Goal: Communication & Community: Answer question/provide support

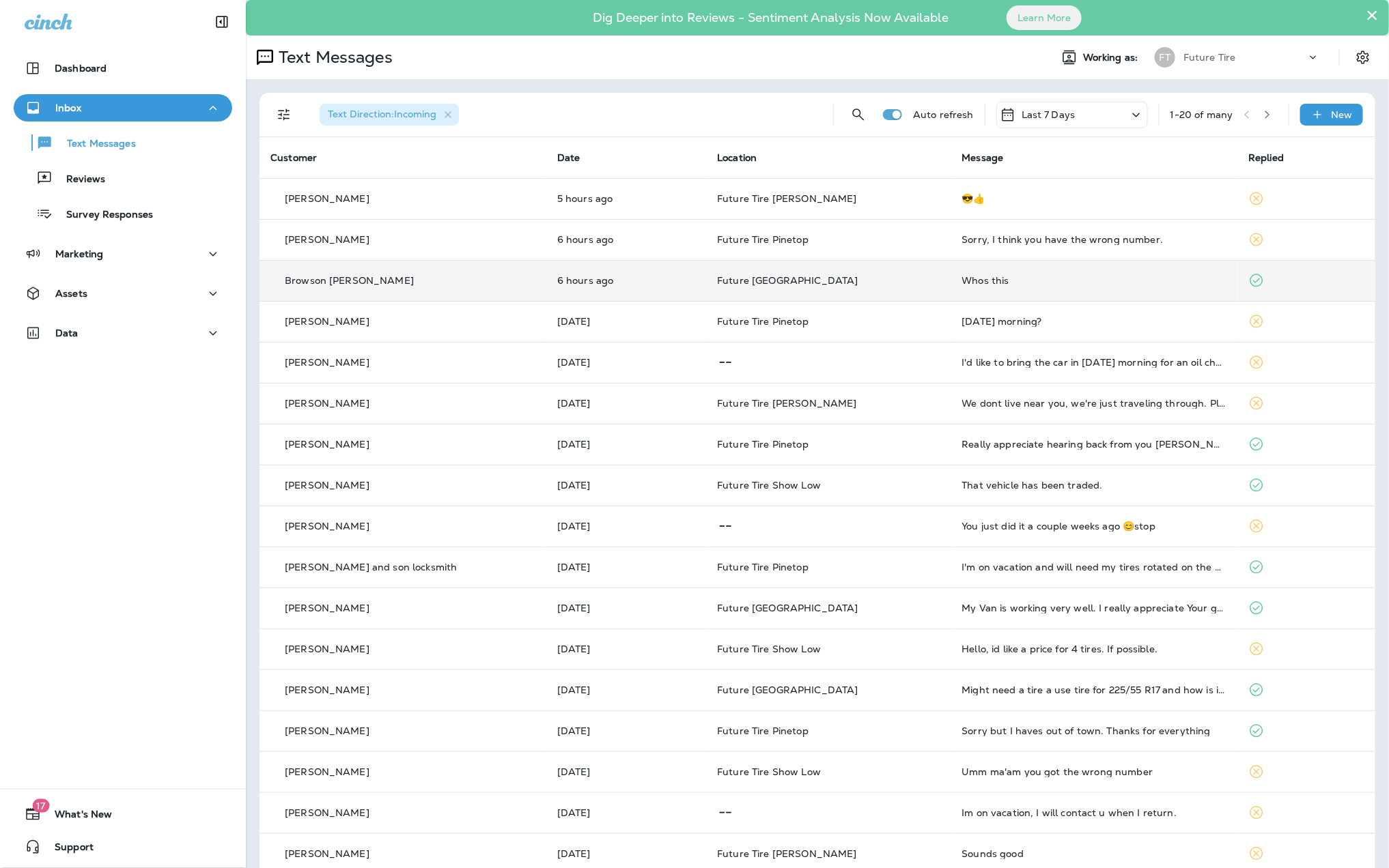
click at [1079, 278] on div "Whos this" at bounding box center [1095, 281] width 265 height 11
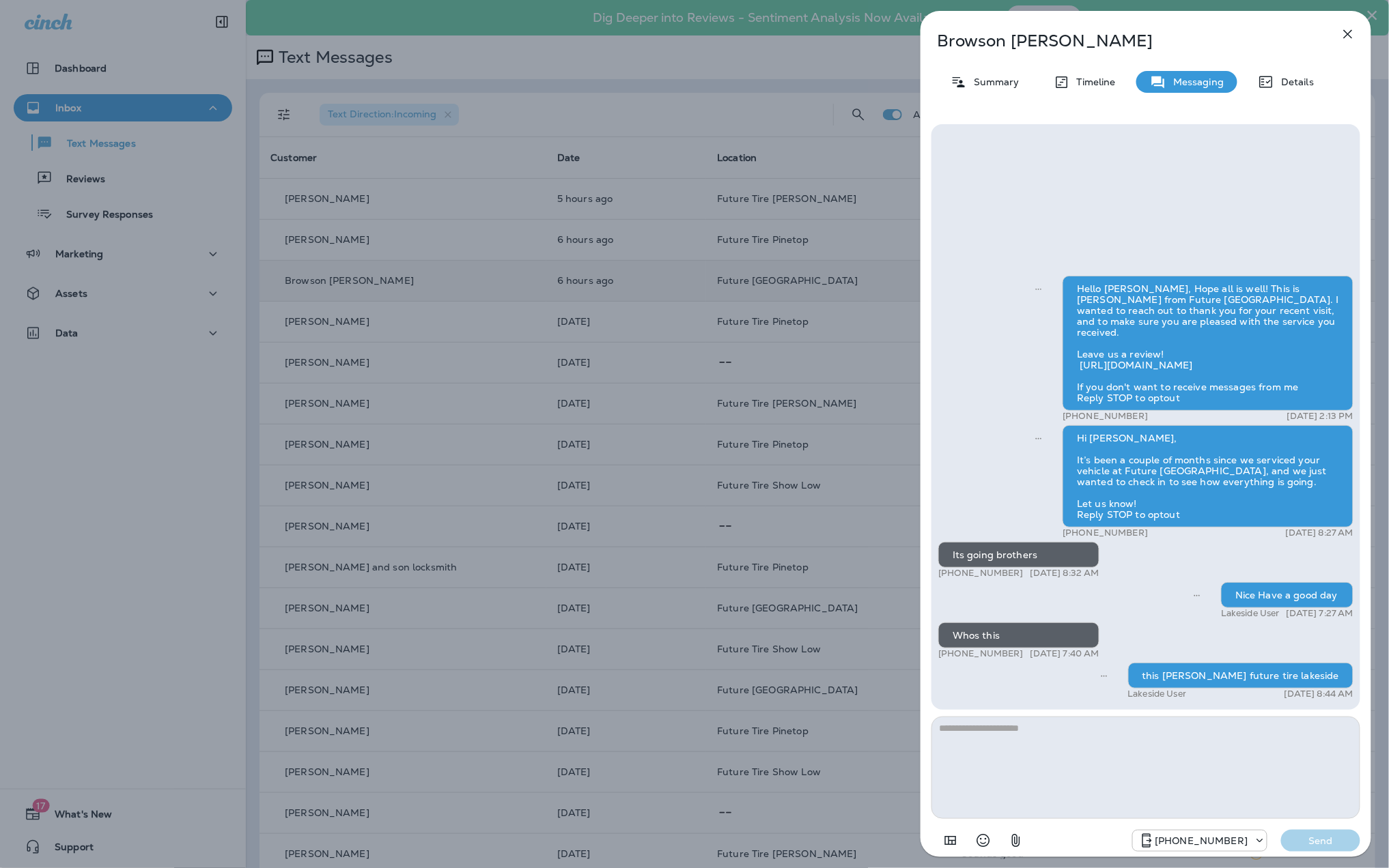
click at [1346, 40] on icon "button" at bounding box center [1347, 34] width 16 height 16
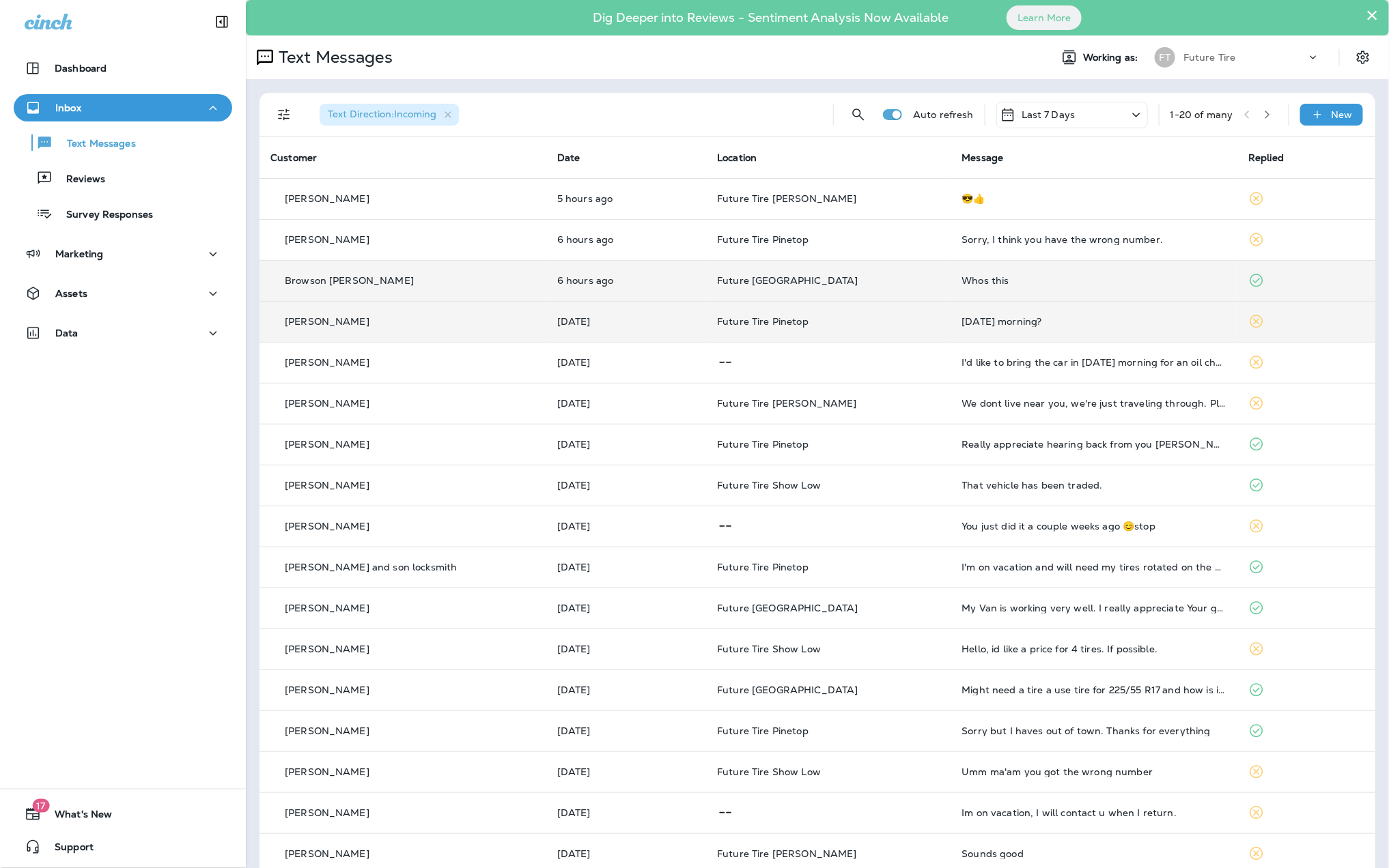
click at [1033, 318] on div "[DATE] morning?" at bounding box center [1095, 321] width 265 height 11
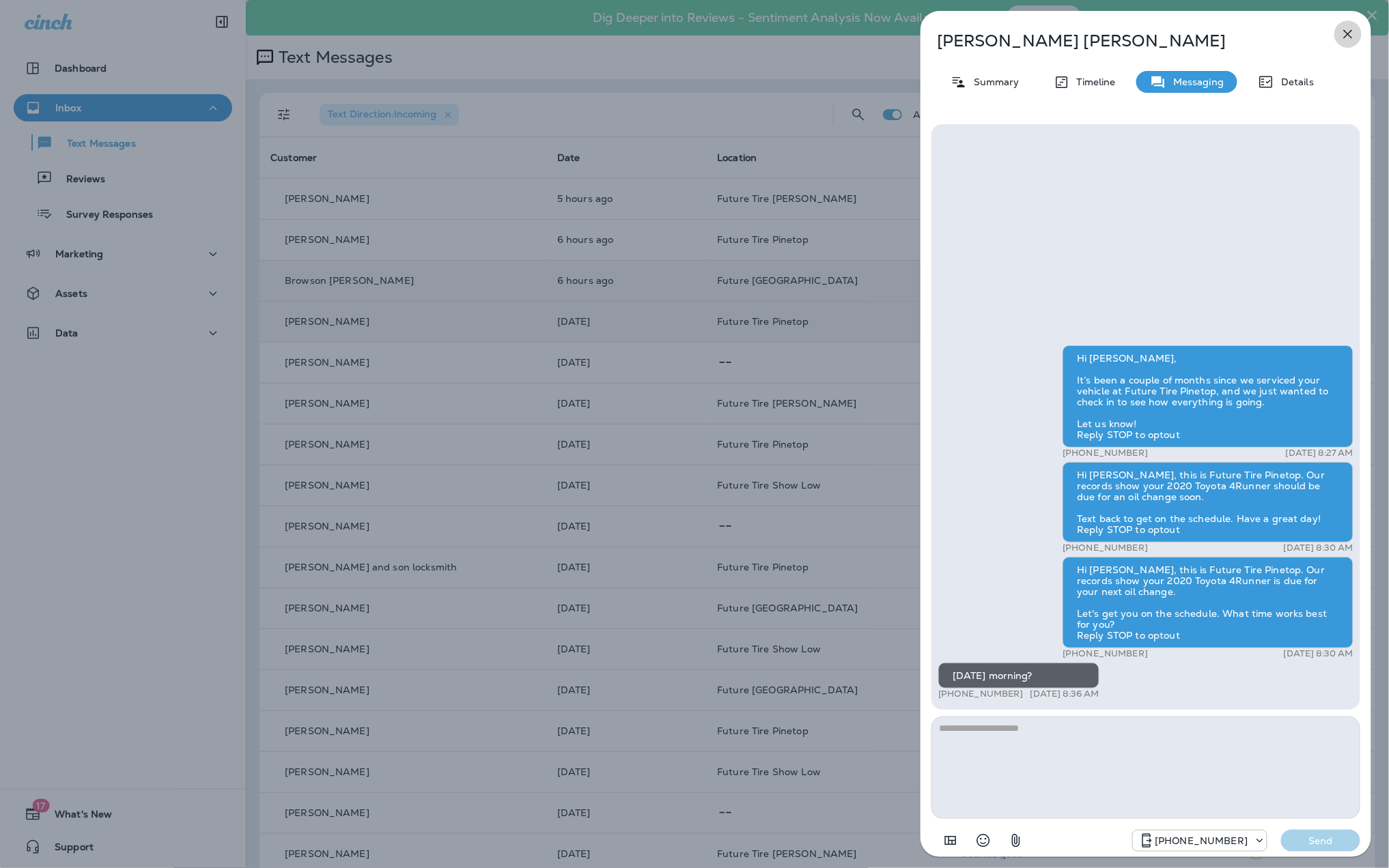
click at [1342, 35] on icon "button" at bounding box center [1347, 34] width 16 height 16
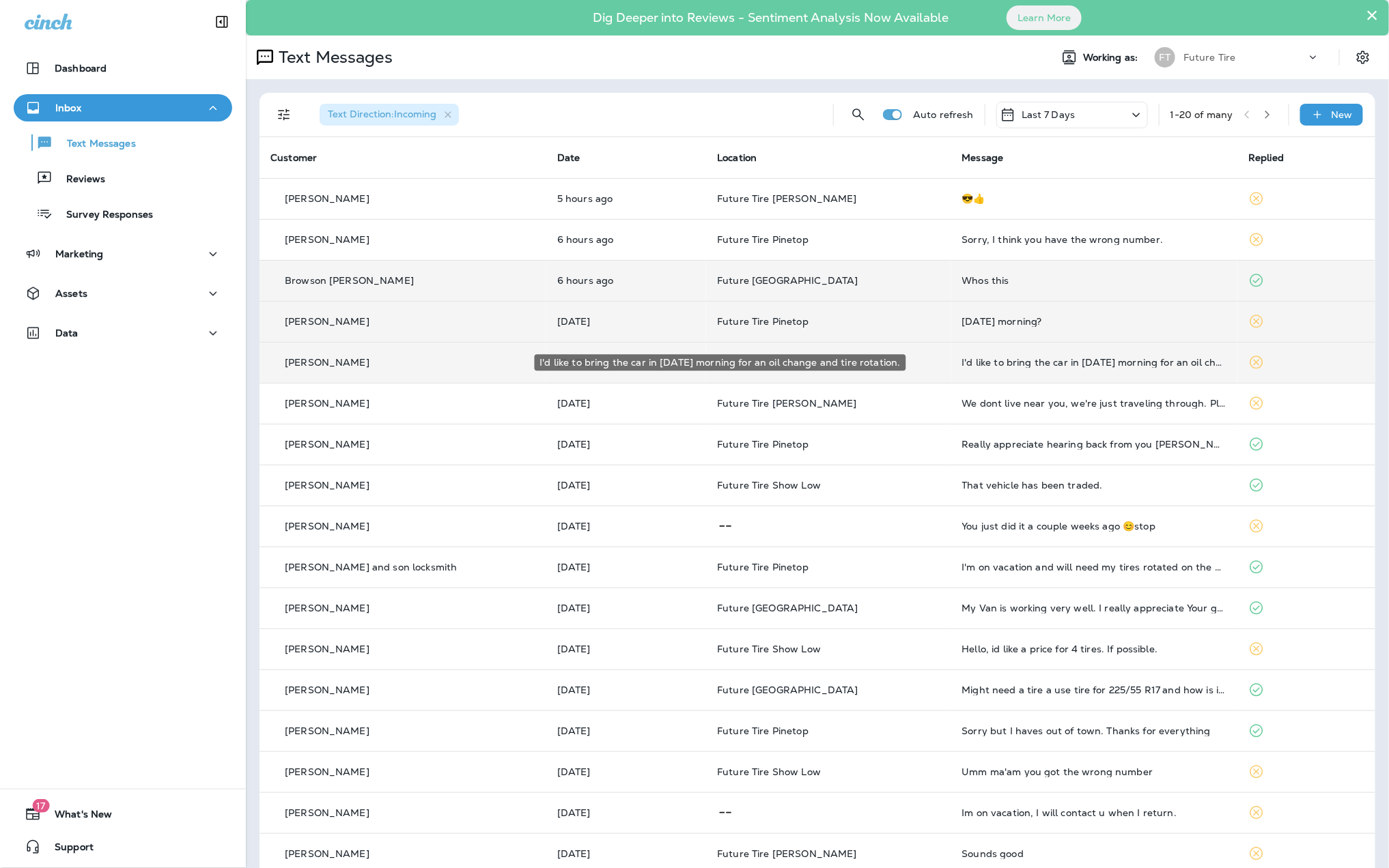
click at [1088, 363] on div "I'd like to bring the car in [DATE] morning for an oil change and tire rotation." at bounding box center [1095, 362] width 265 height 11
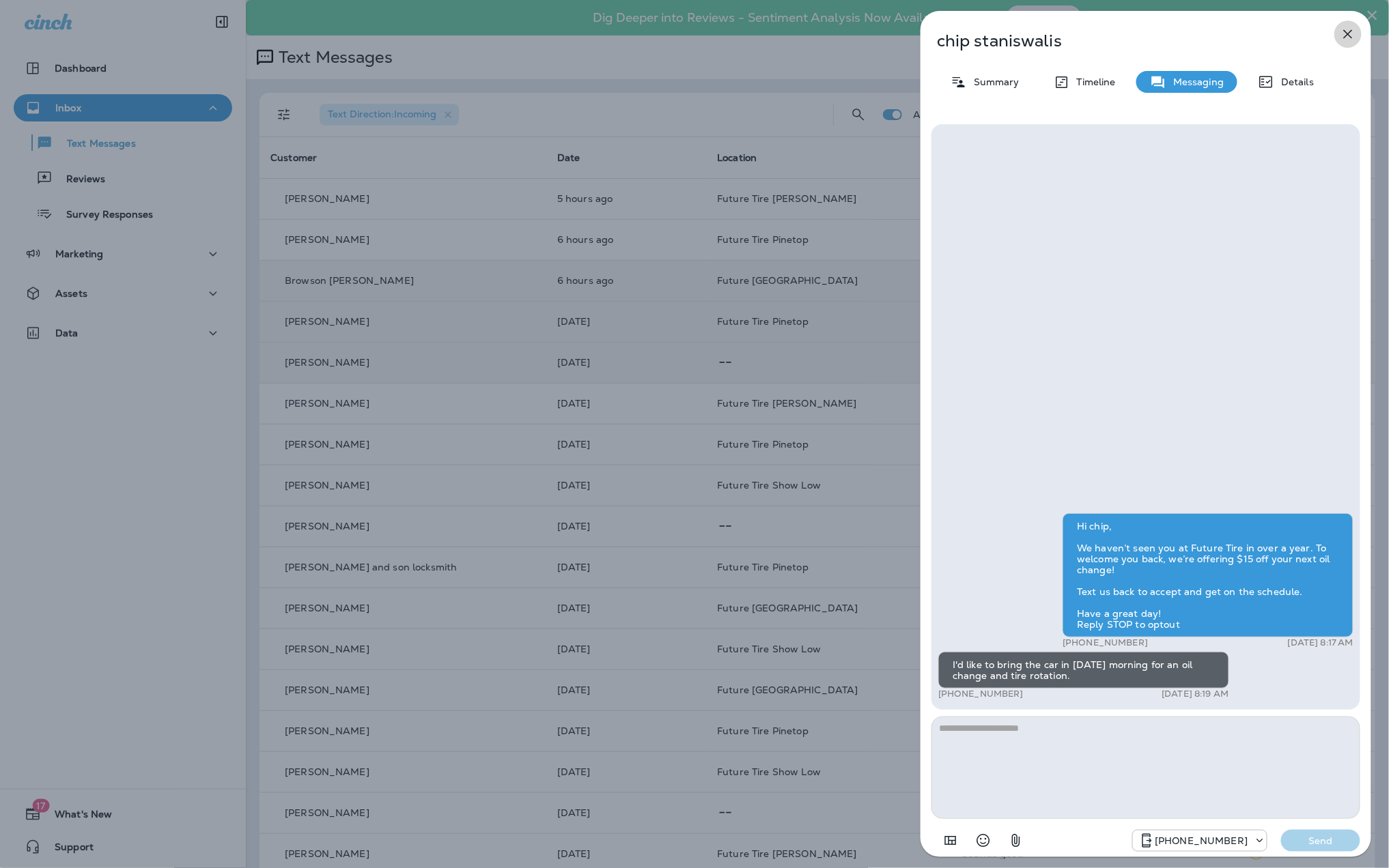
click at [1344, 31] on icon "button" at bounding box center [1347, 34] width 16 height 16
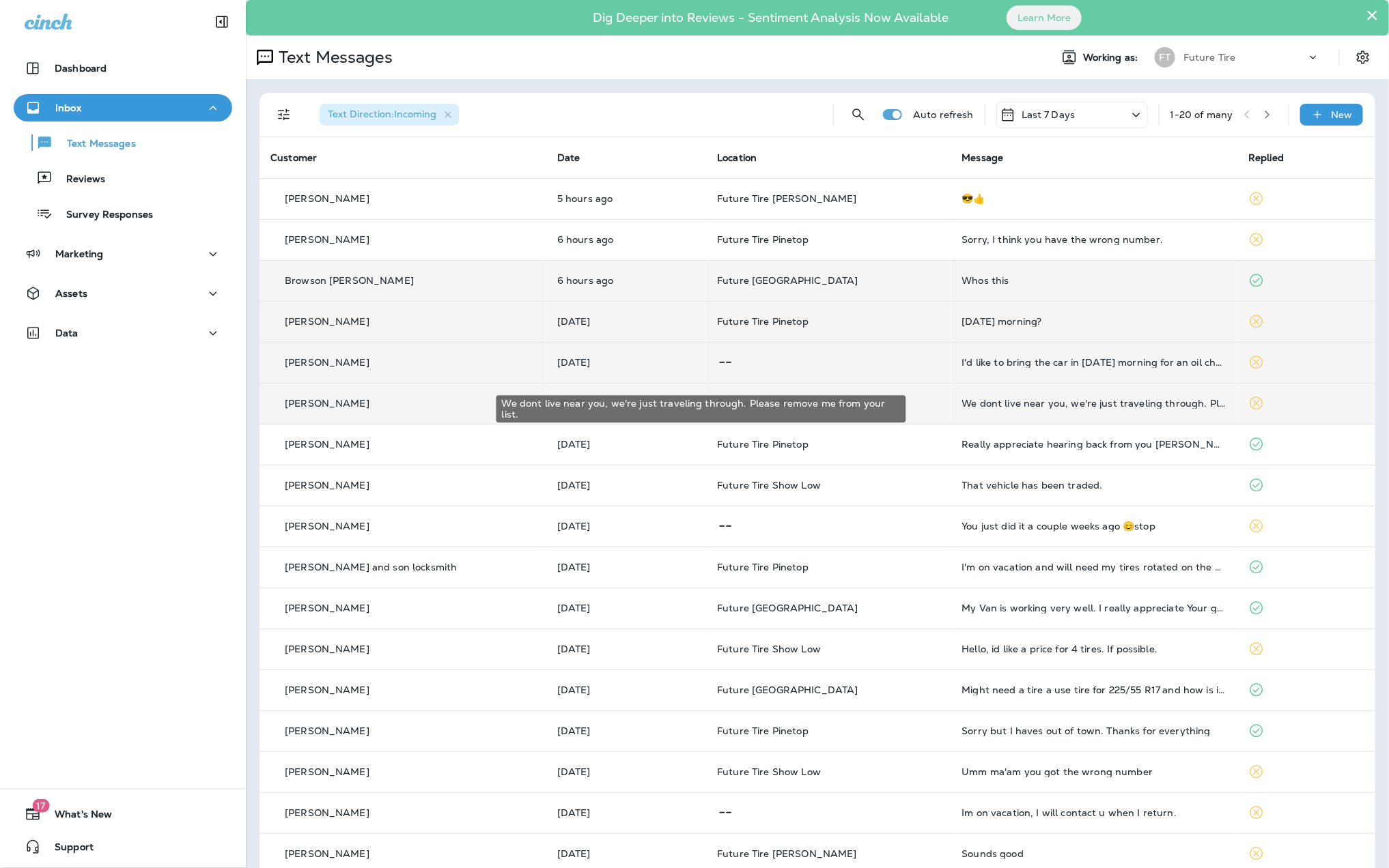
click at [1072, 399] on div "We dont live near you, we're just traveling through. Please remove me from your…" at bounding box center [1095, 403] width 265 height 11
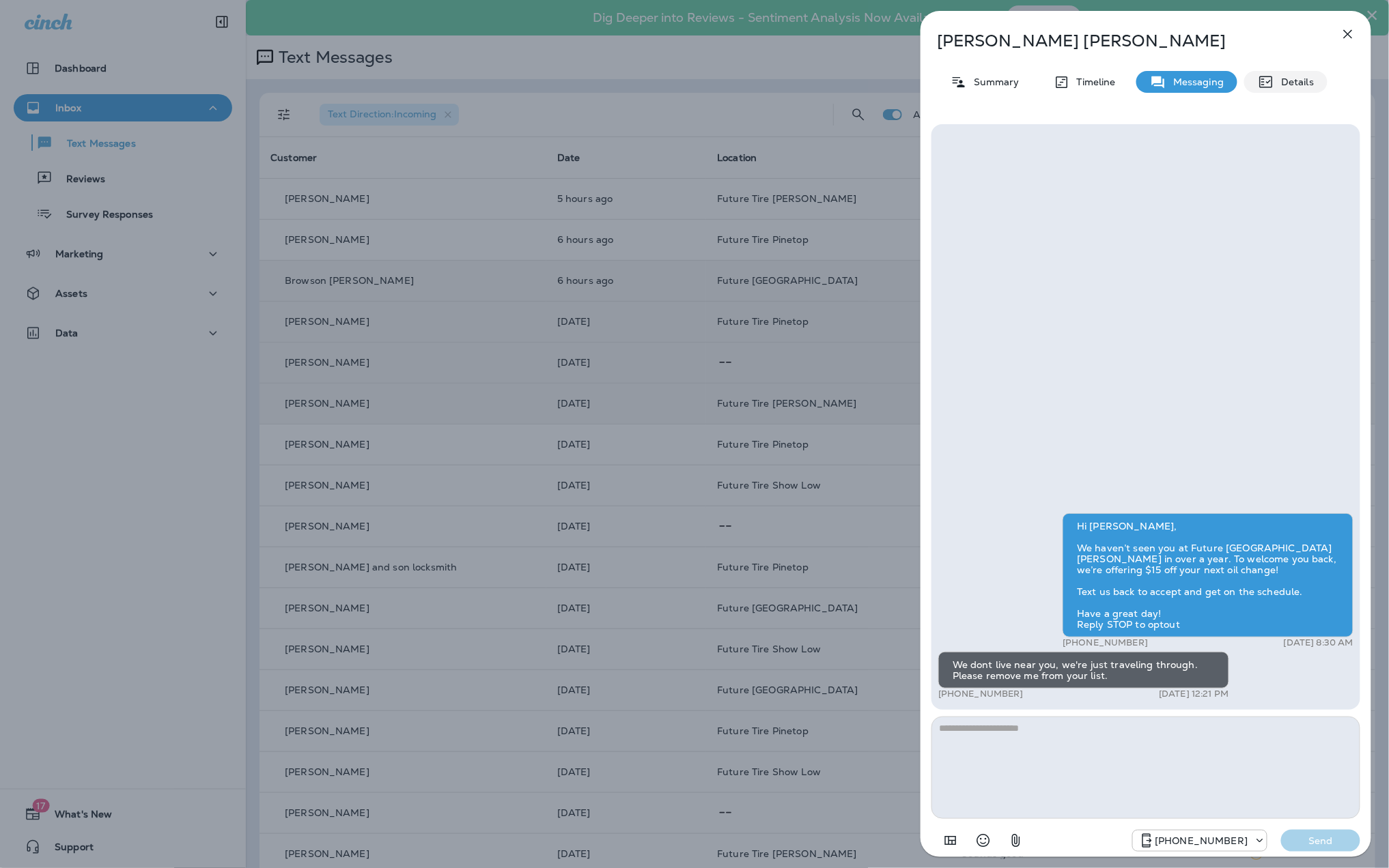
click at [1290, 73] on div "Details" at bounding box center [1285, 82] width 83 height 22
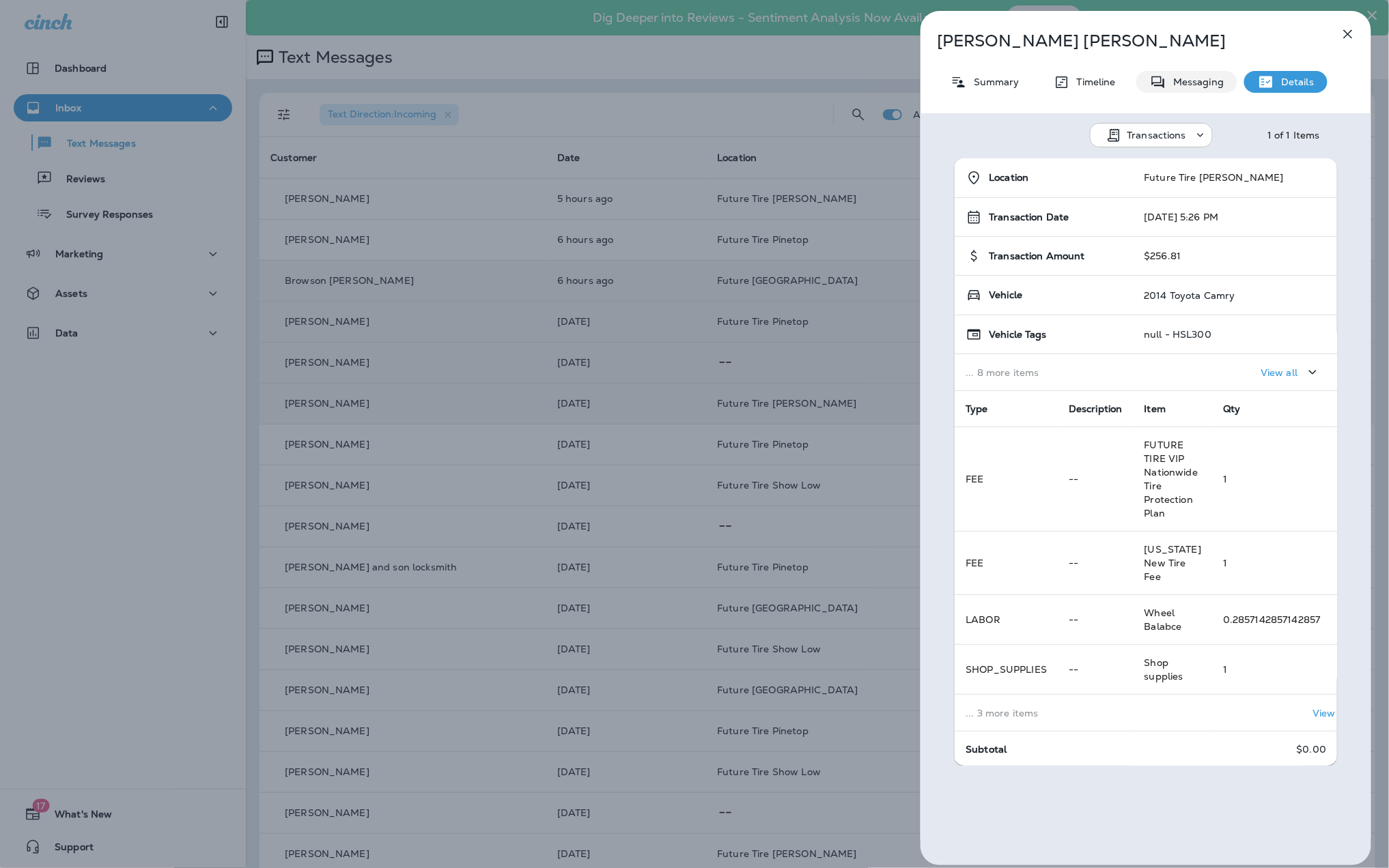
click at [1179, 87] on div "Messaging" at bounding box center [1186, 82] width 101 height 22
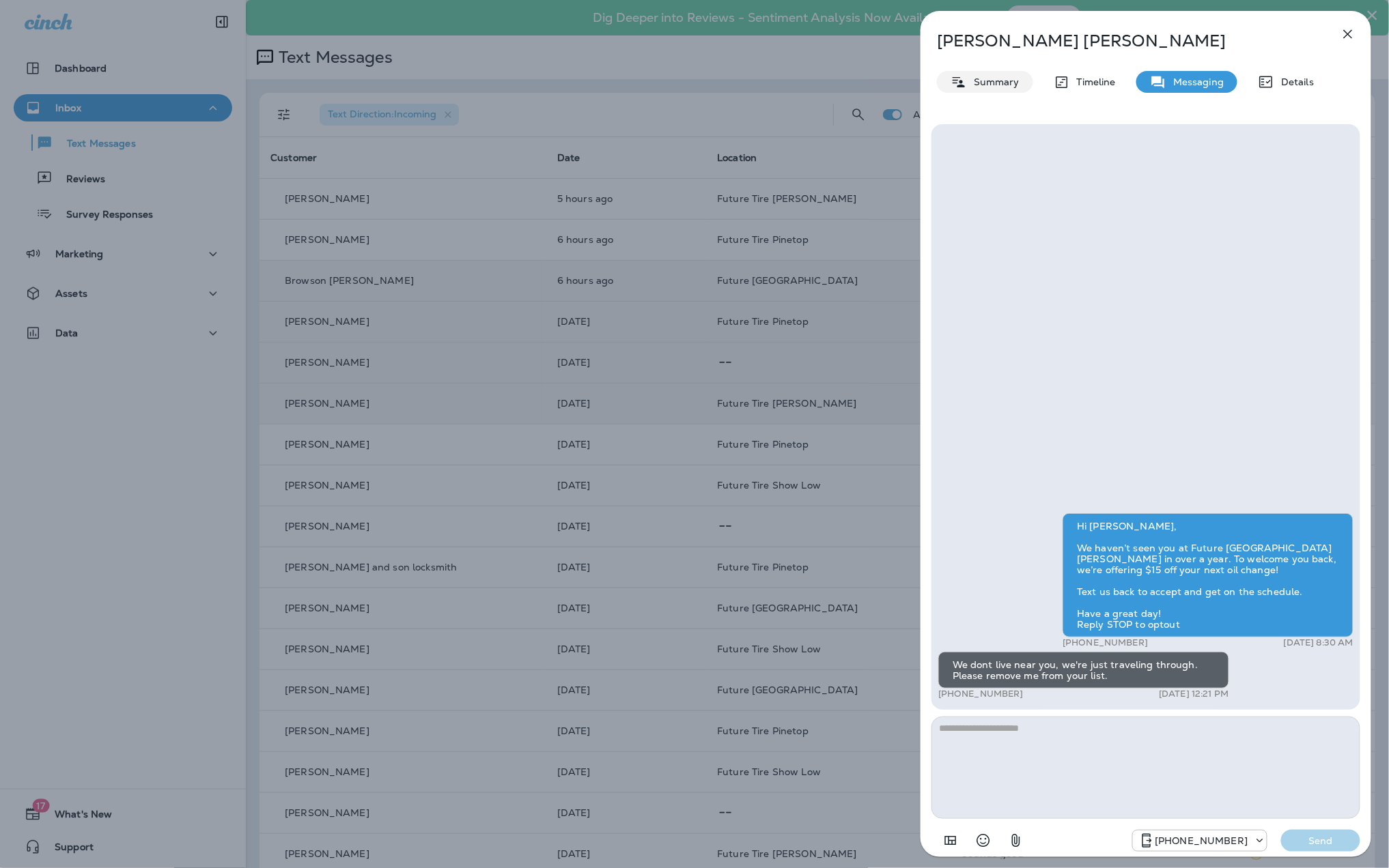
click at [984, 80] on p "Summary" at bounding box center [993, 82] width 53 height 11
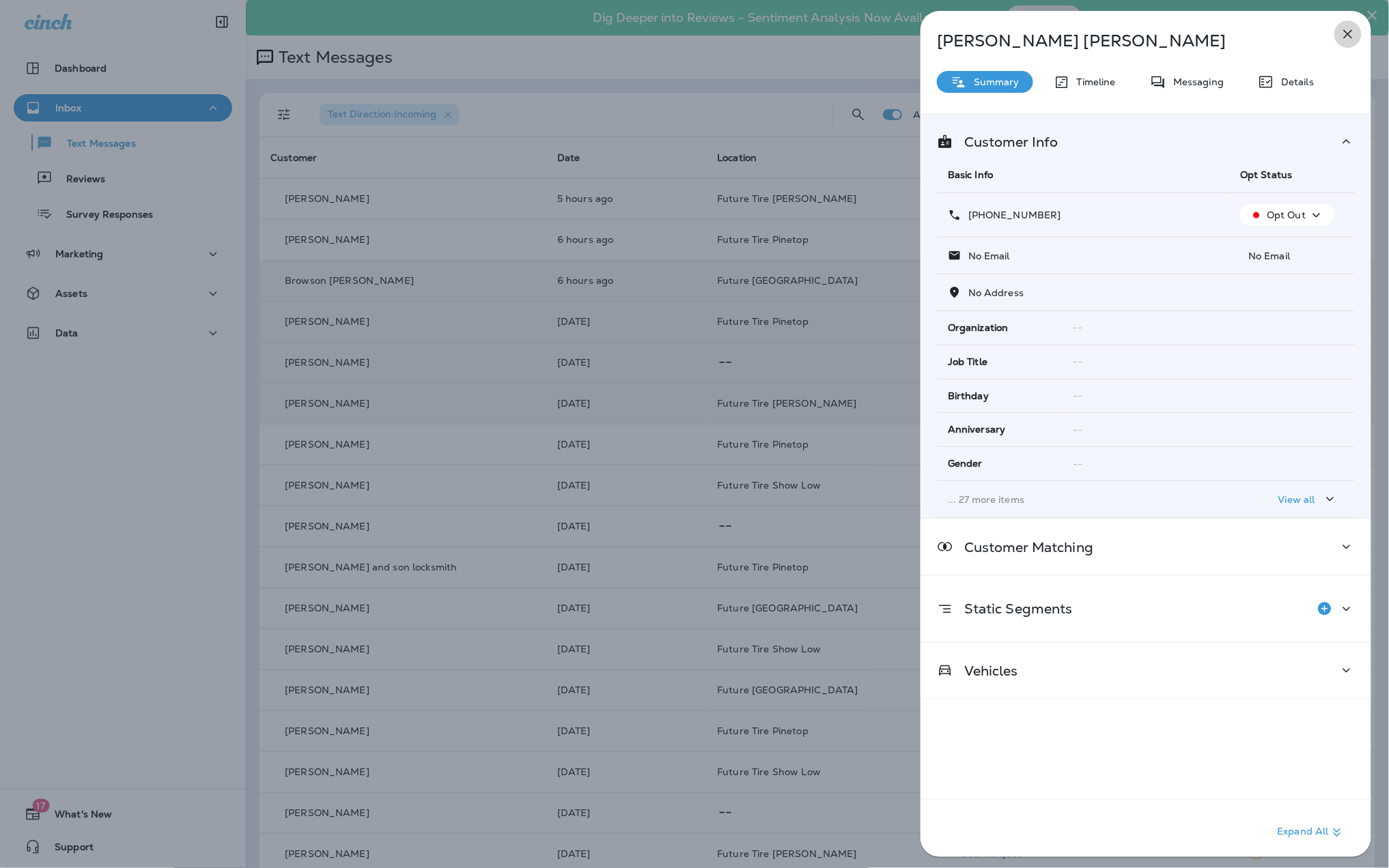
click at [1345, 31] on icon "button" at bounding box center [1348, 34] width 9 height 9
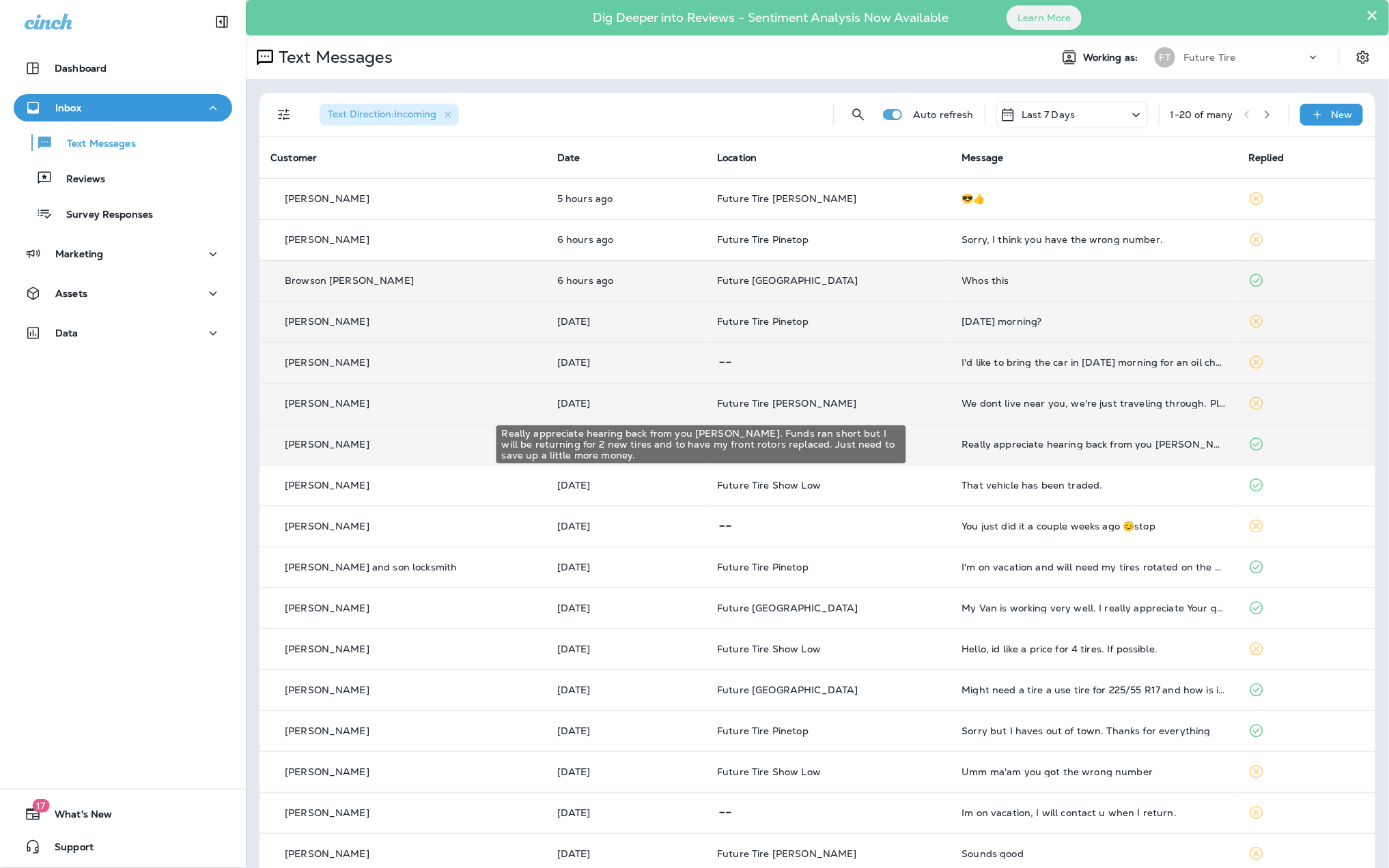
click at [1125, 442] on div "Really appreciate hearing back from you [PERSON_NAME]. Funds ran short but I wi…" at bounding box center [1095, 444] width 265 height 11
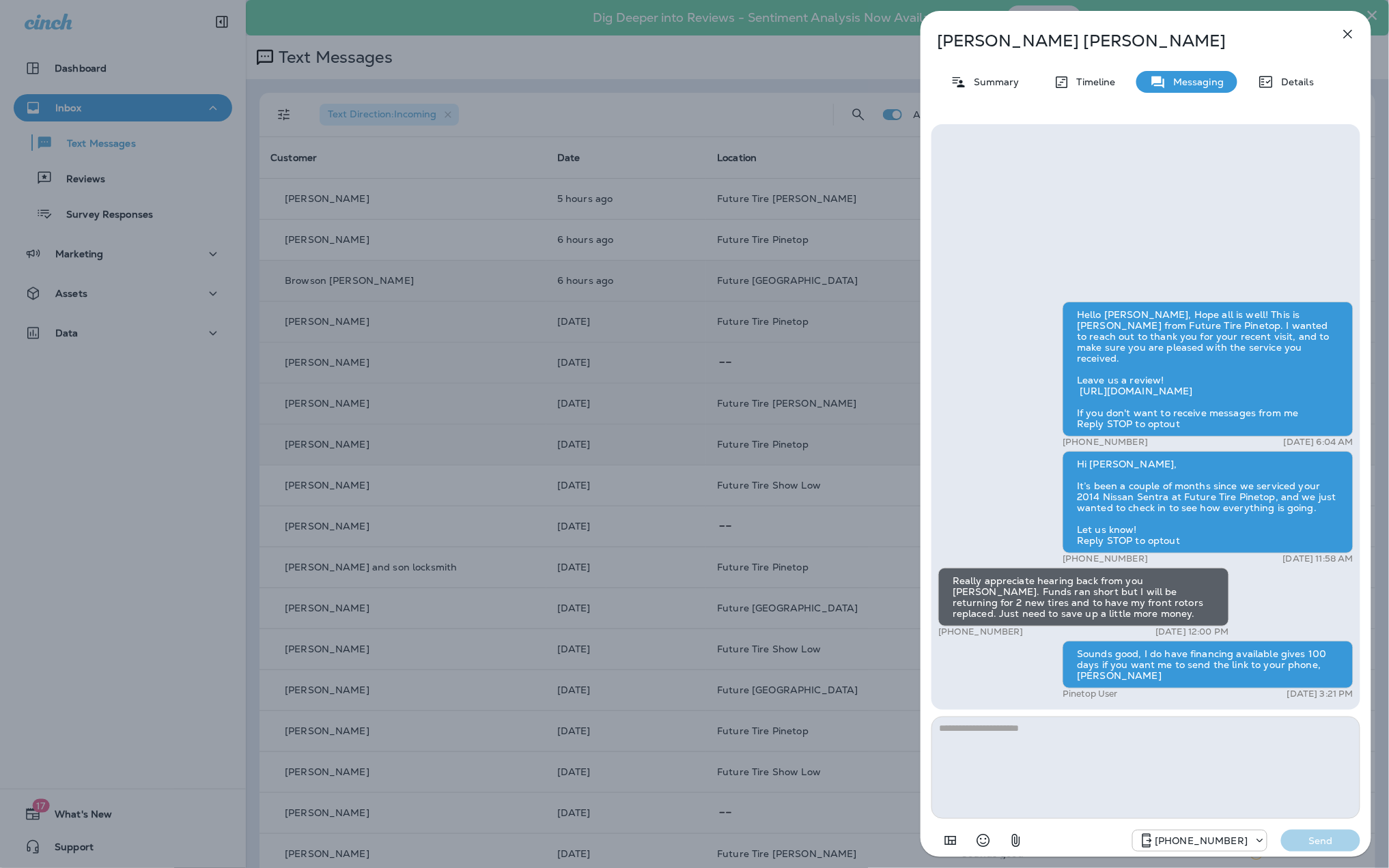
click at [1350, 30] on icon "button" at bounding box center [1347, 34] width 16 height 16
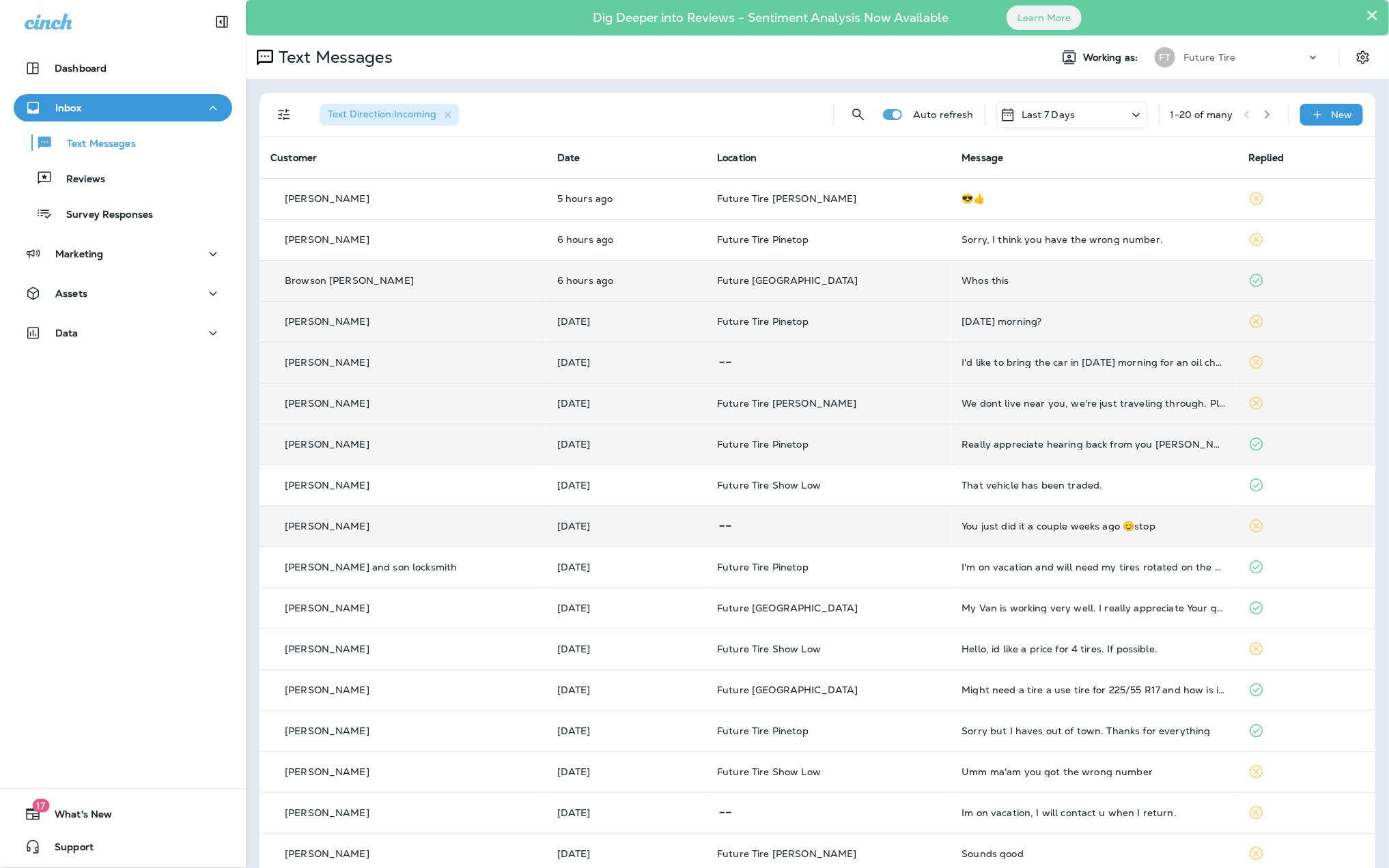
click at [1156, 537] on td "You just did it a couple weeks ago 😊stop" at bounding box center [1094, 526] width 287 height 41
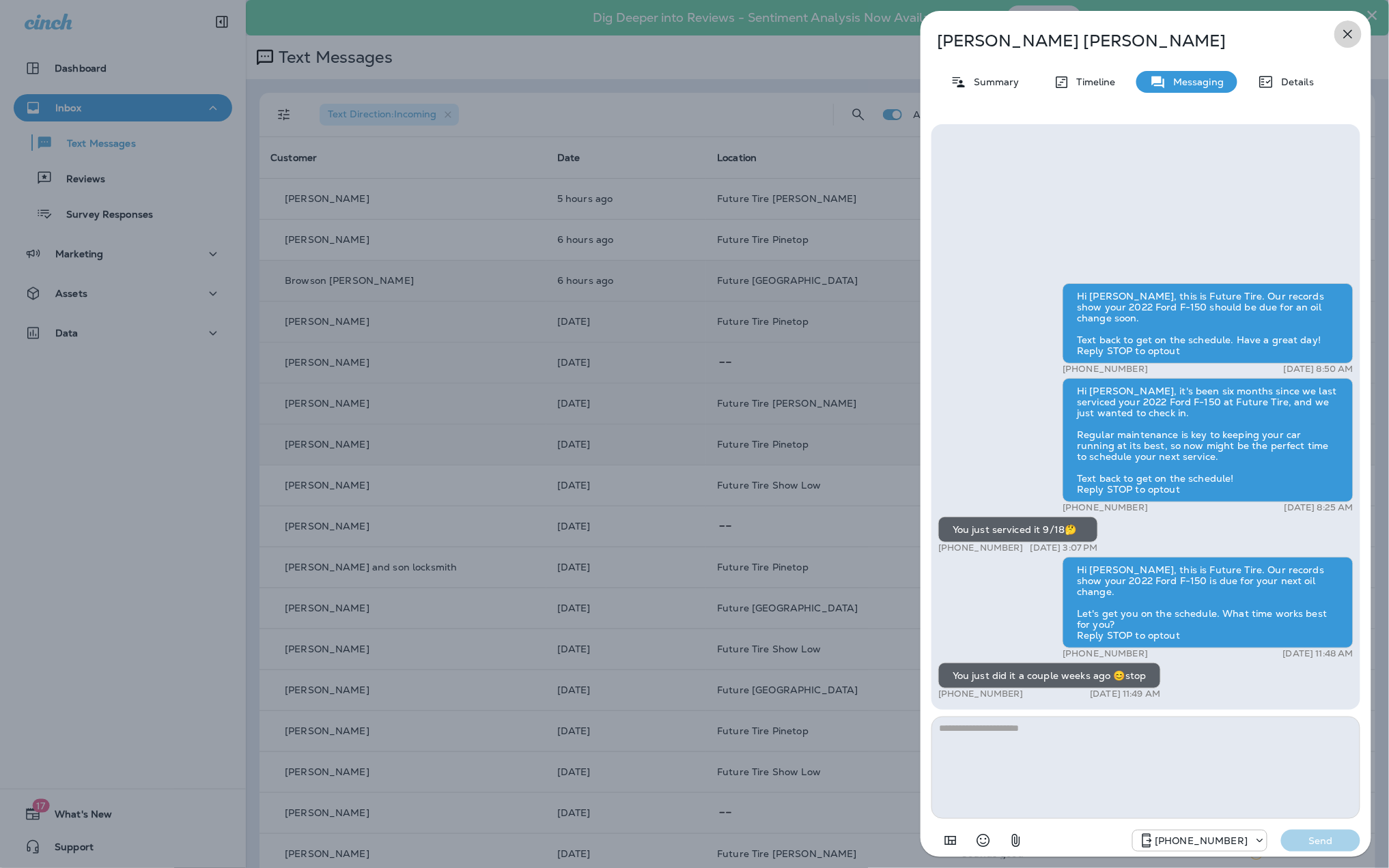
click at [1342, 35] on icon "button" at bounding box center [1347, 34] width 16 height 16
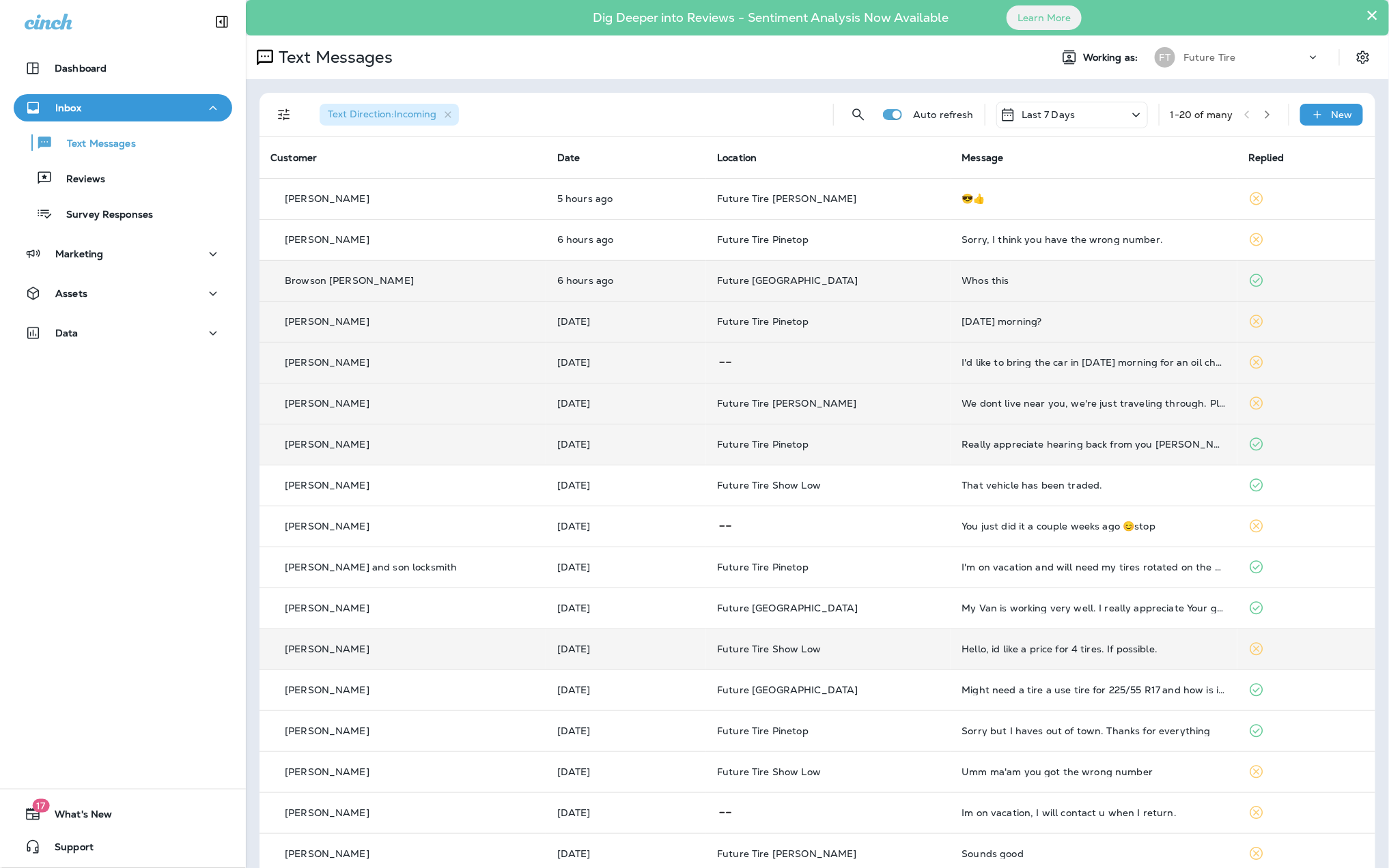
click at [1026, 653] on div "Hello, id like a price for 4 tires. If possible." at bounding box center [1095, 649] width 265 height 11
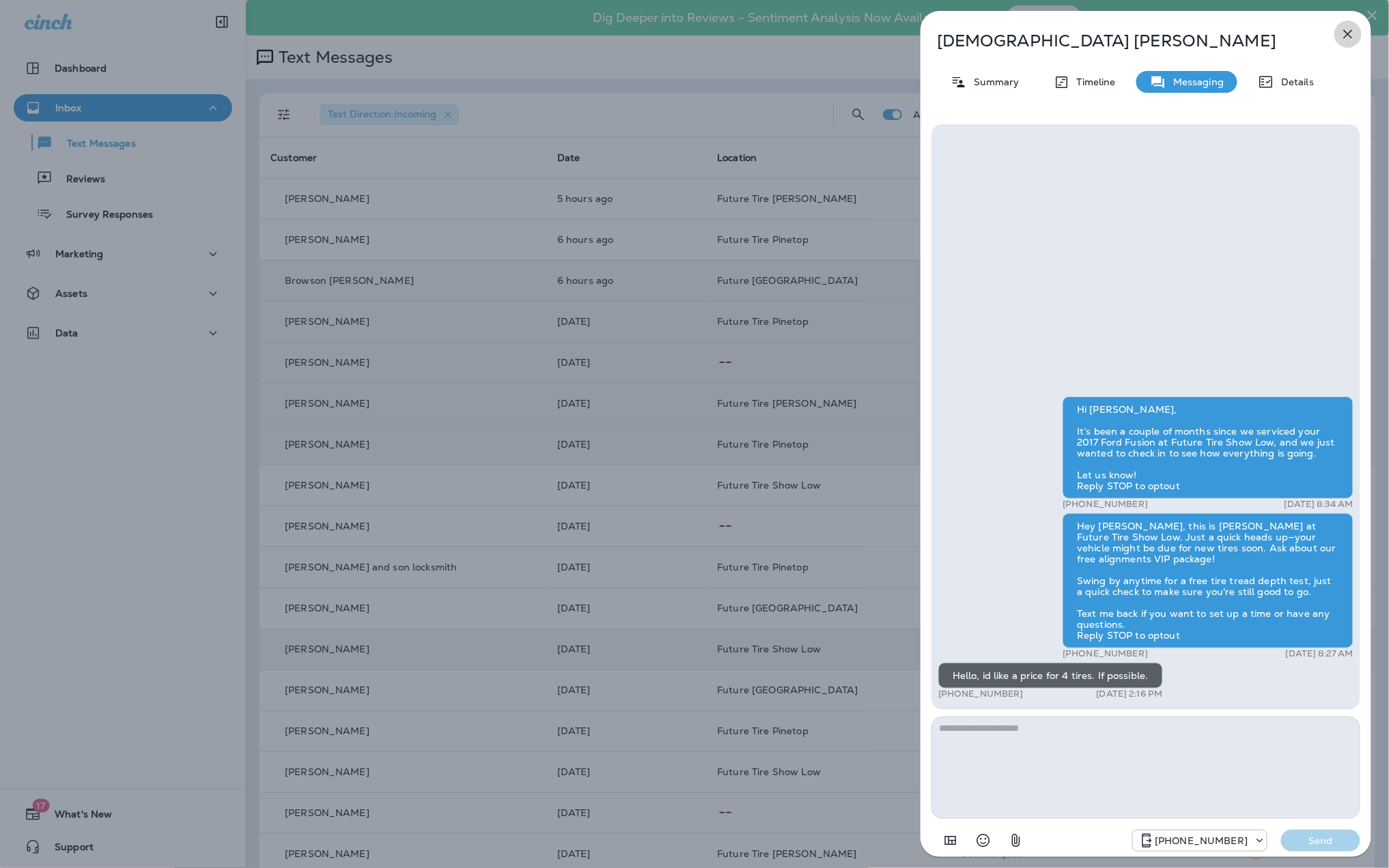
click at [1348, 34] on icon "button" at bounding box center [1348, 34] width 9 height 9
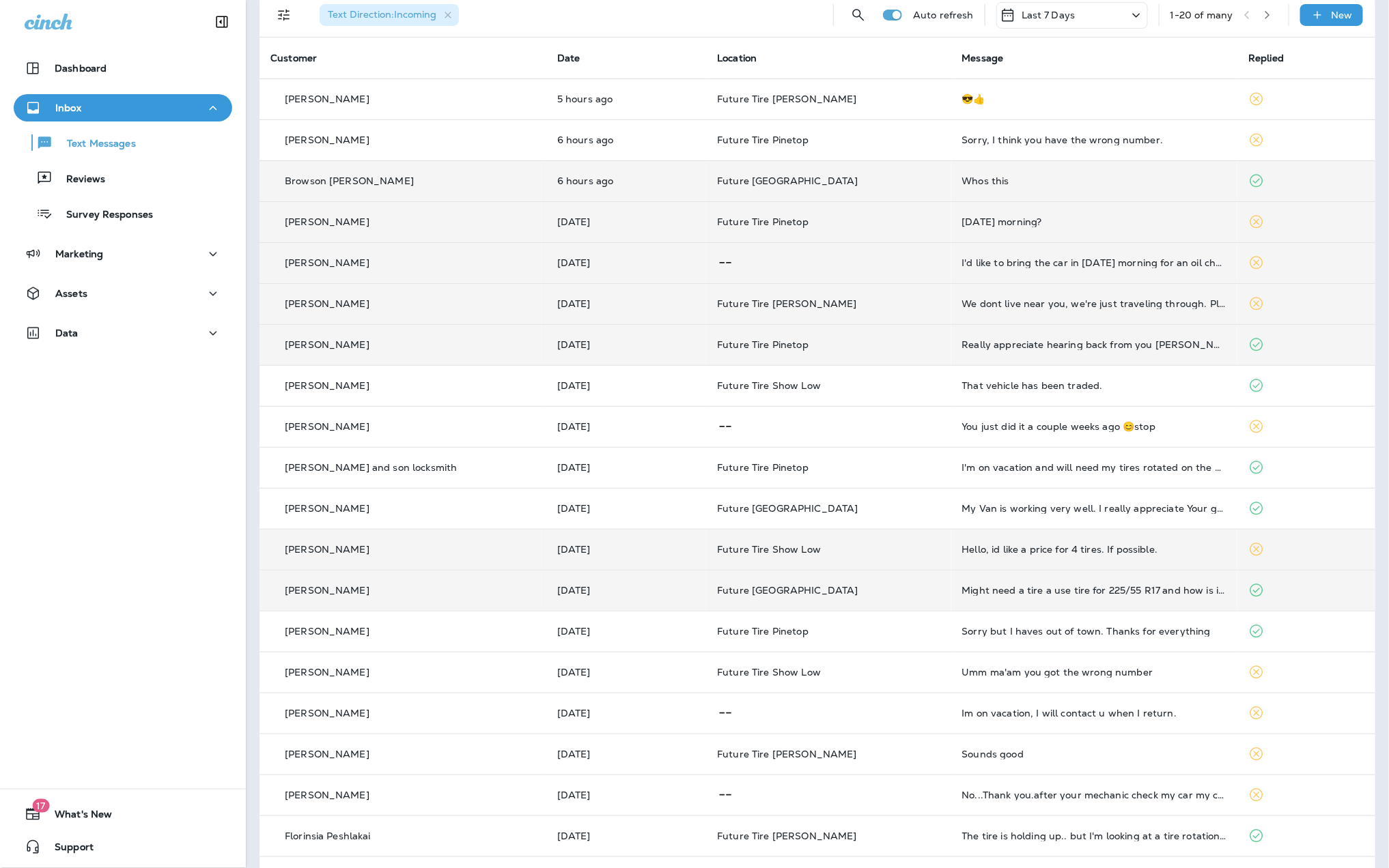
scroll to position [143, 0]
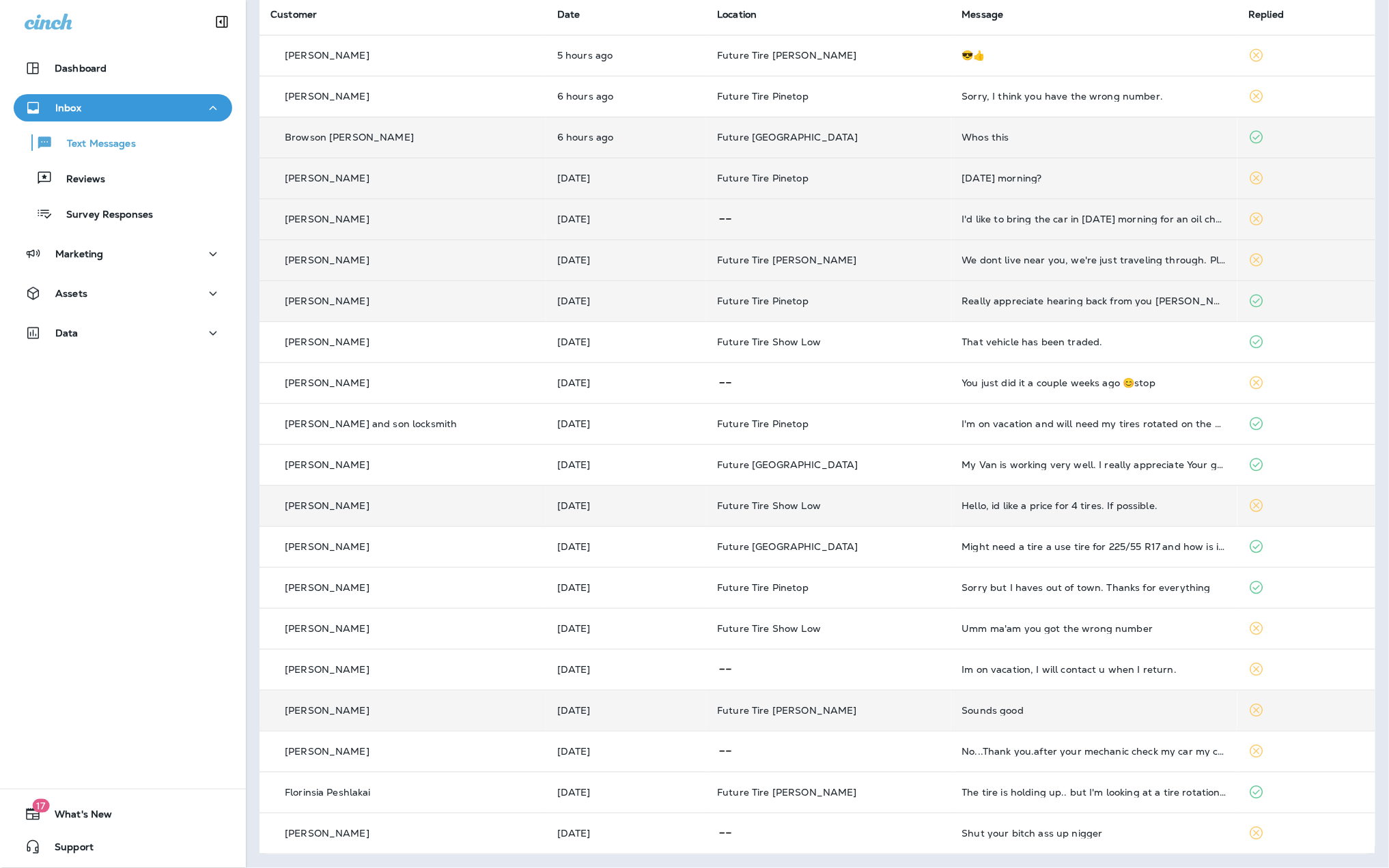
click at [1061, 705] on div "Sounds good" at bounding box center [1095, 710] width 265 height 11
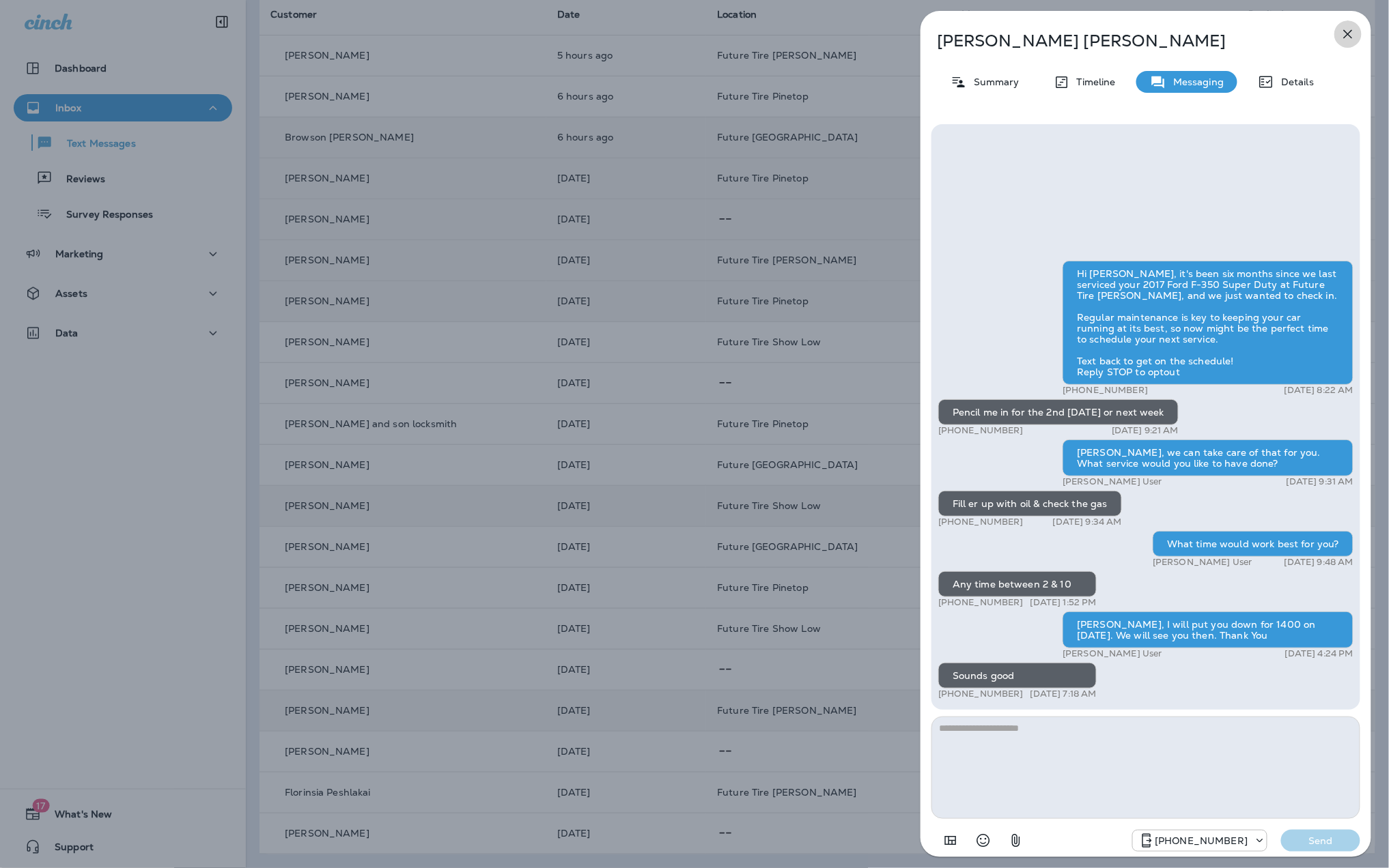
click at [1339, 31] on icon "button" at bounding box center [1347, 34] width 16 height 16
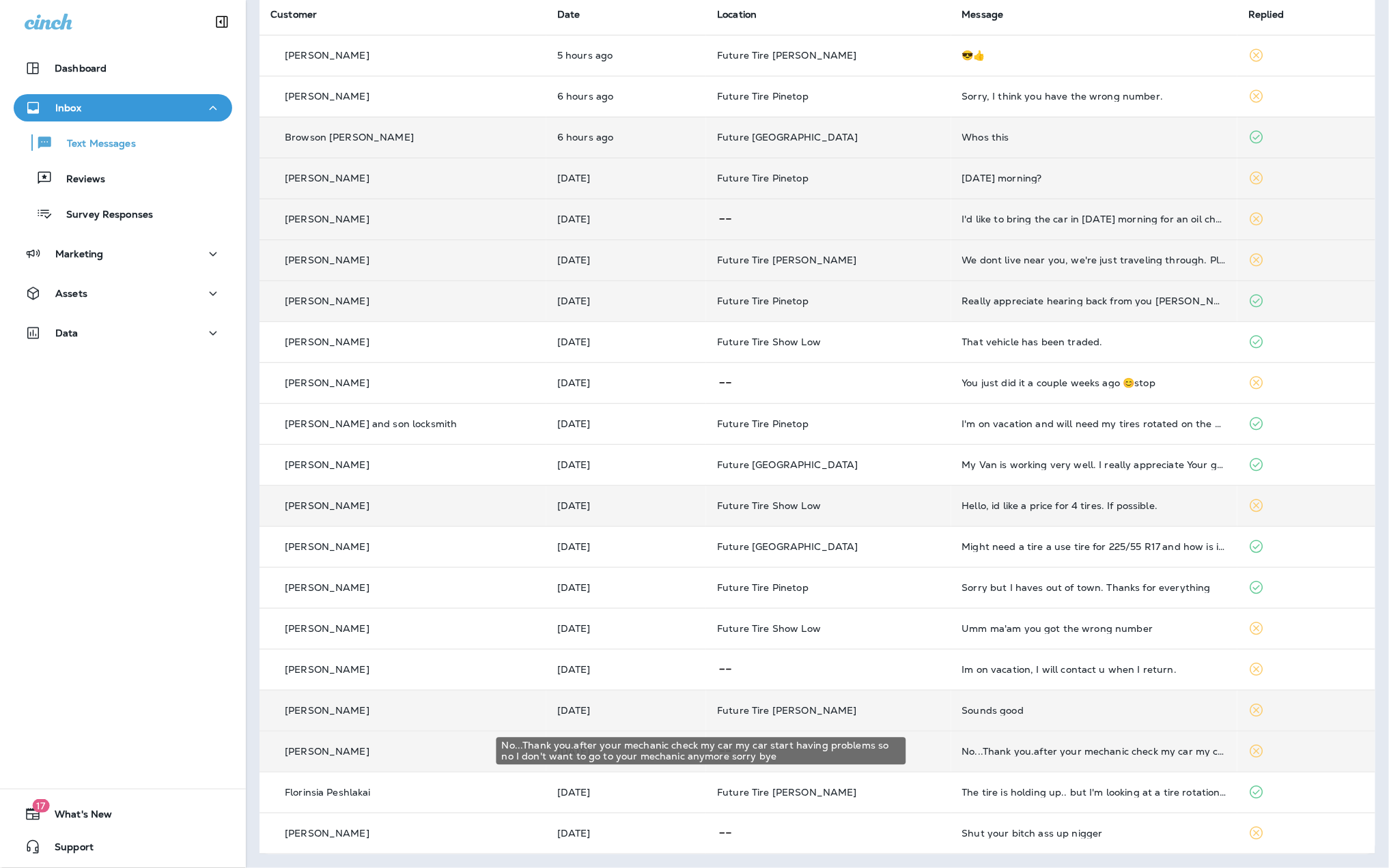
click at [1103, 753] on div "No...Thank you.after your mechanic check my car my car start having problems so…" at bounding box center [1095, 752] width 265 height 11
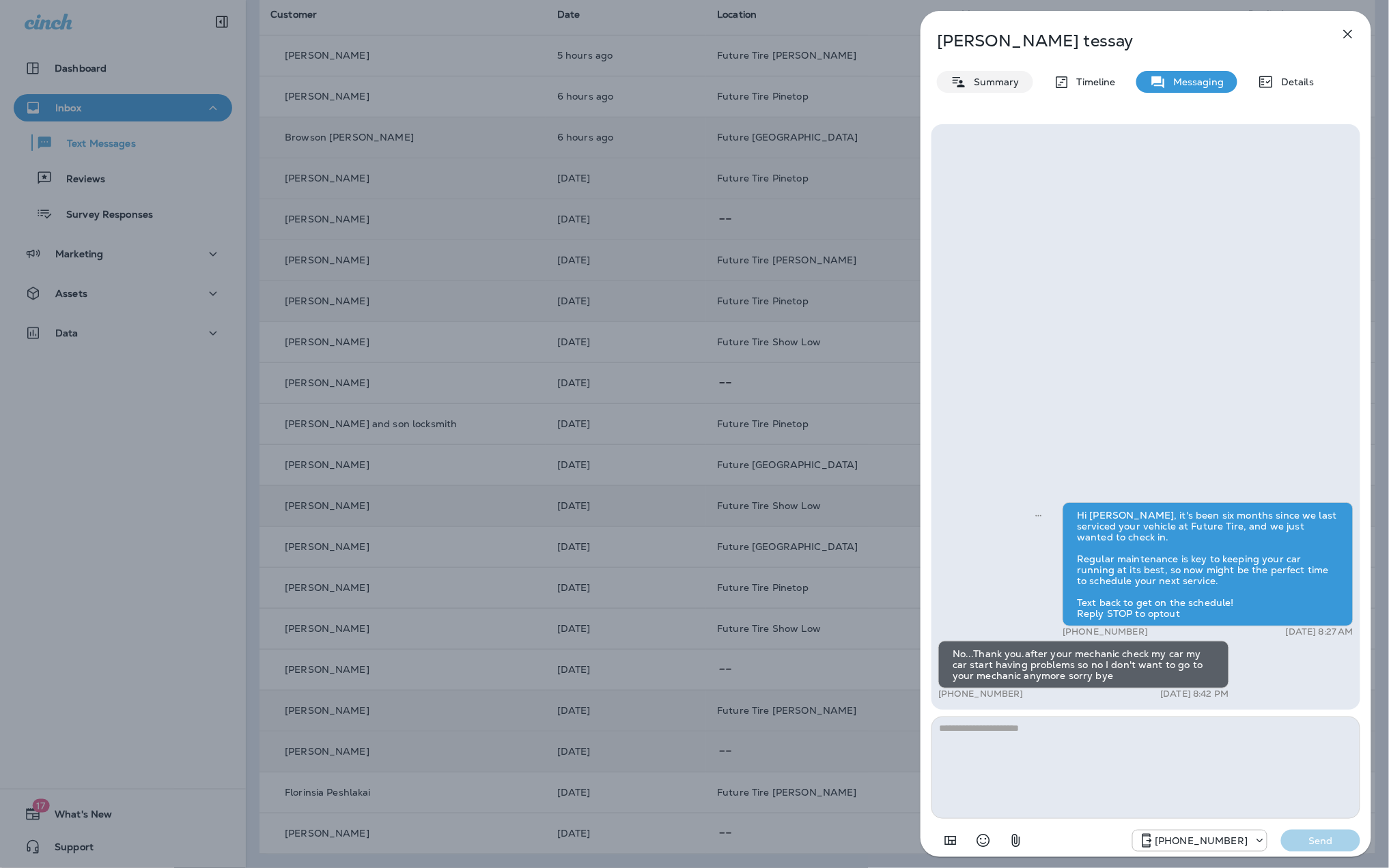
click at [997, 85] on p "Summary" at bounding box center [993, 82] width 53 height 11
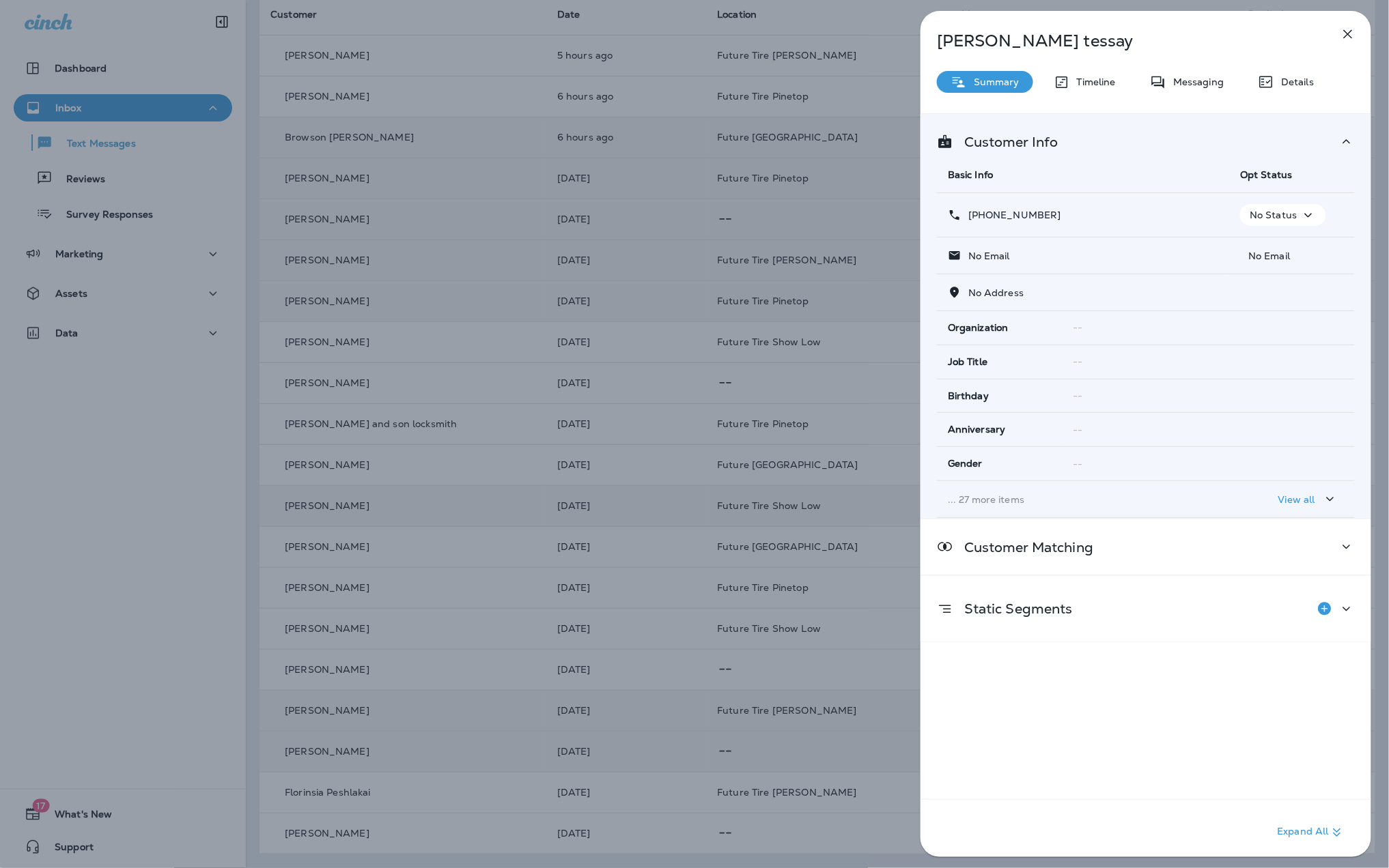
click at [1313, 214] on button "No Status" at bounding box center [1283, 215] width 86 height 22
click at [1287, 247] on p "Opt out" at bounding box center [1273, 249] width 37 height 11
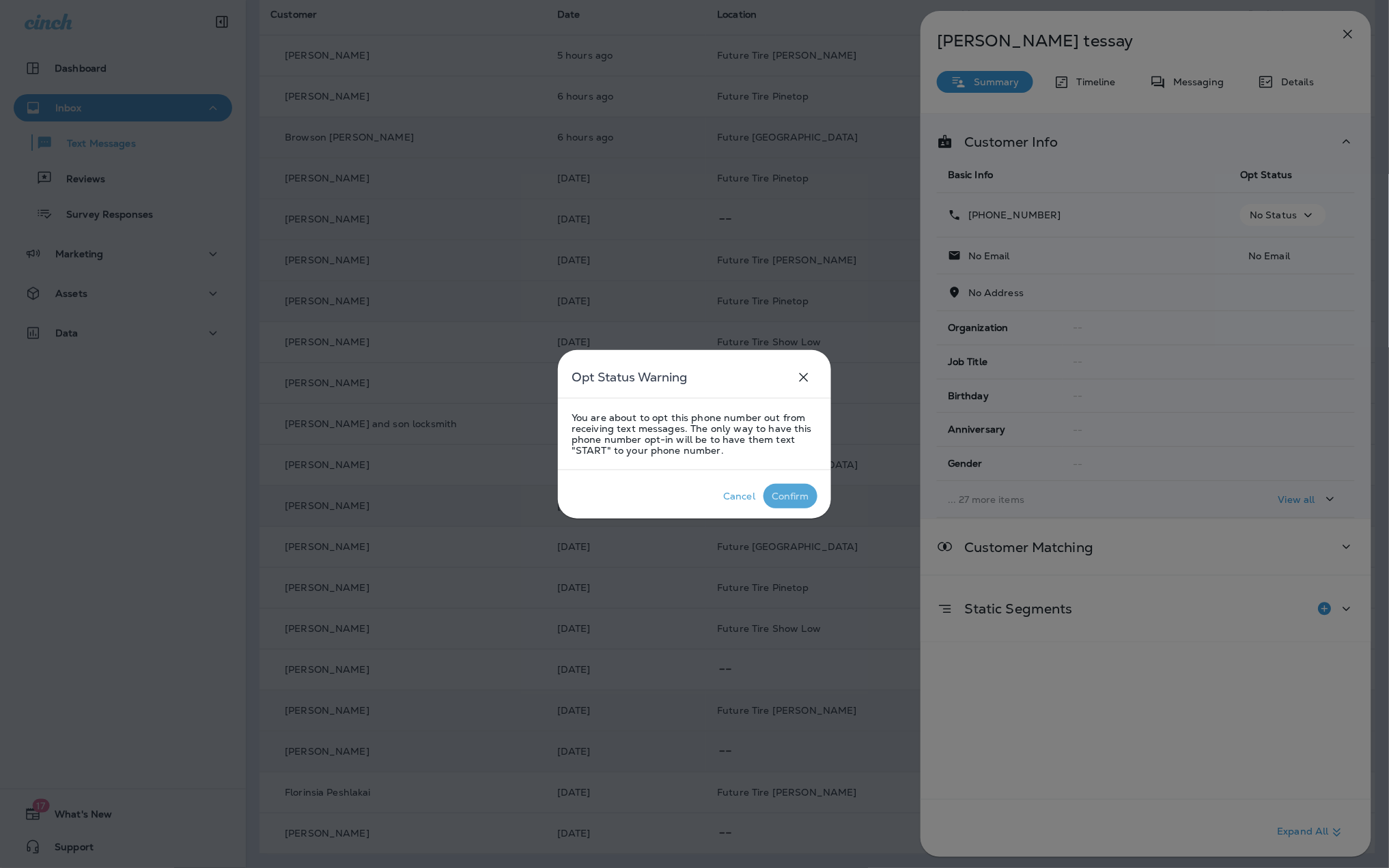
click at [793, 499] on div "Confirm" at bounding box center [790, 496] width 37 height 11
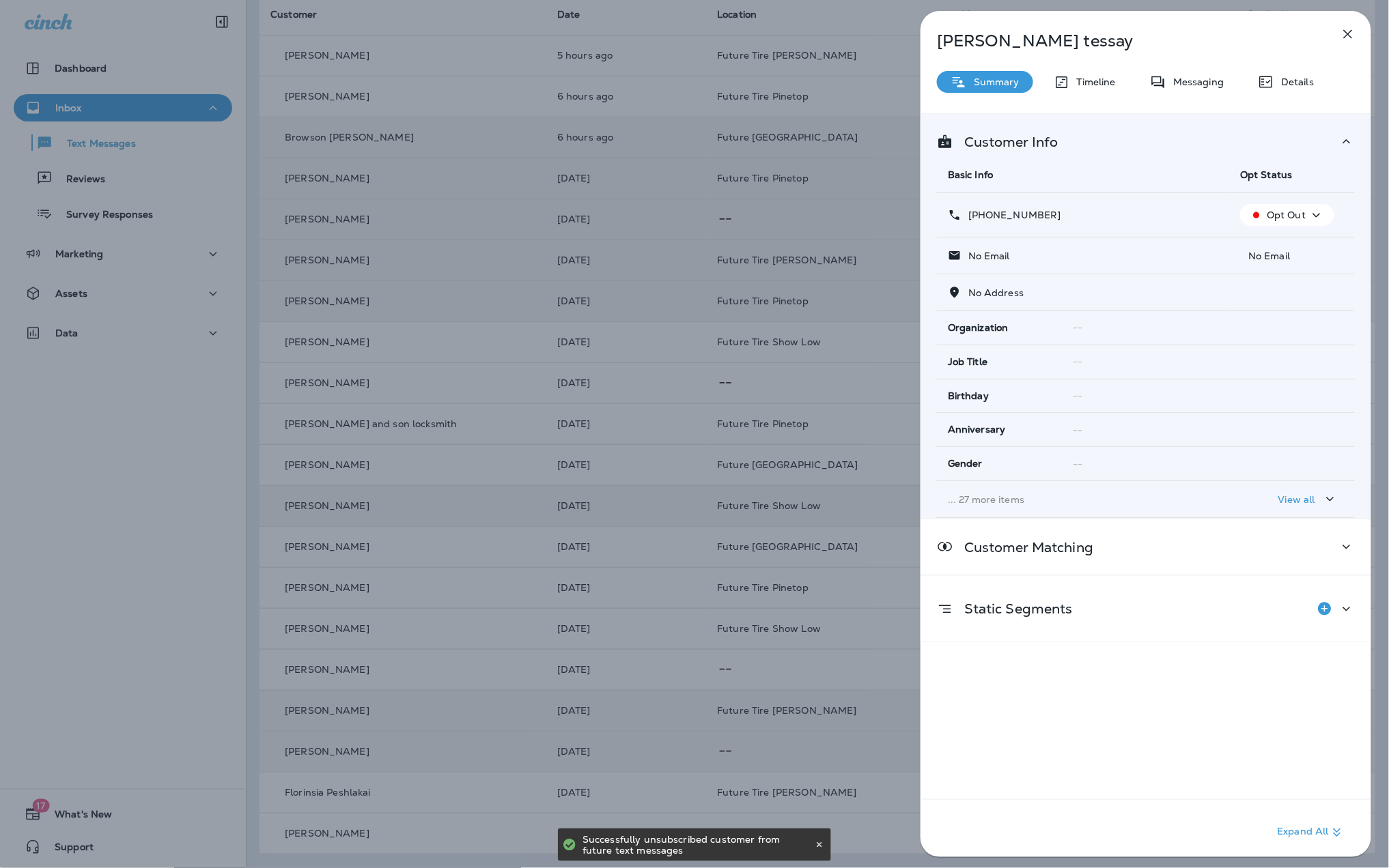
click at [1342, 33] on icon "button" at bounding box center [1347, 34] width 16 height 16
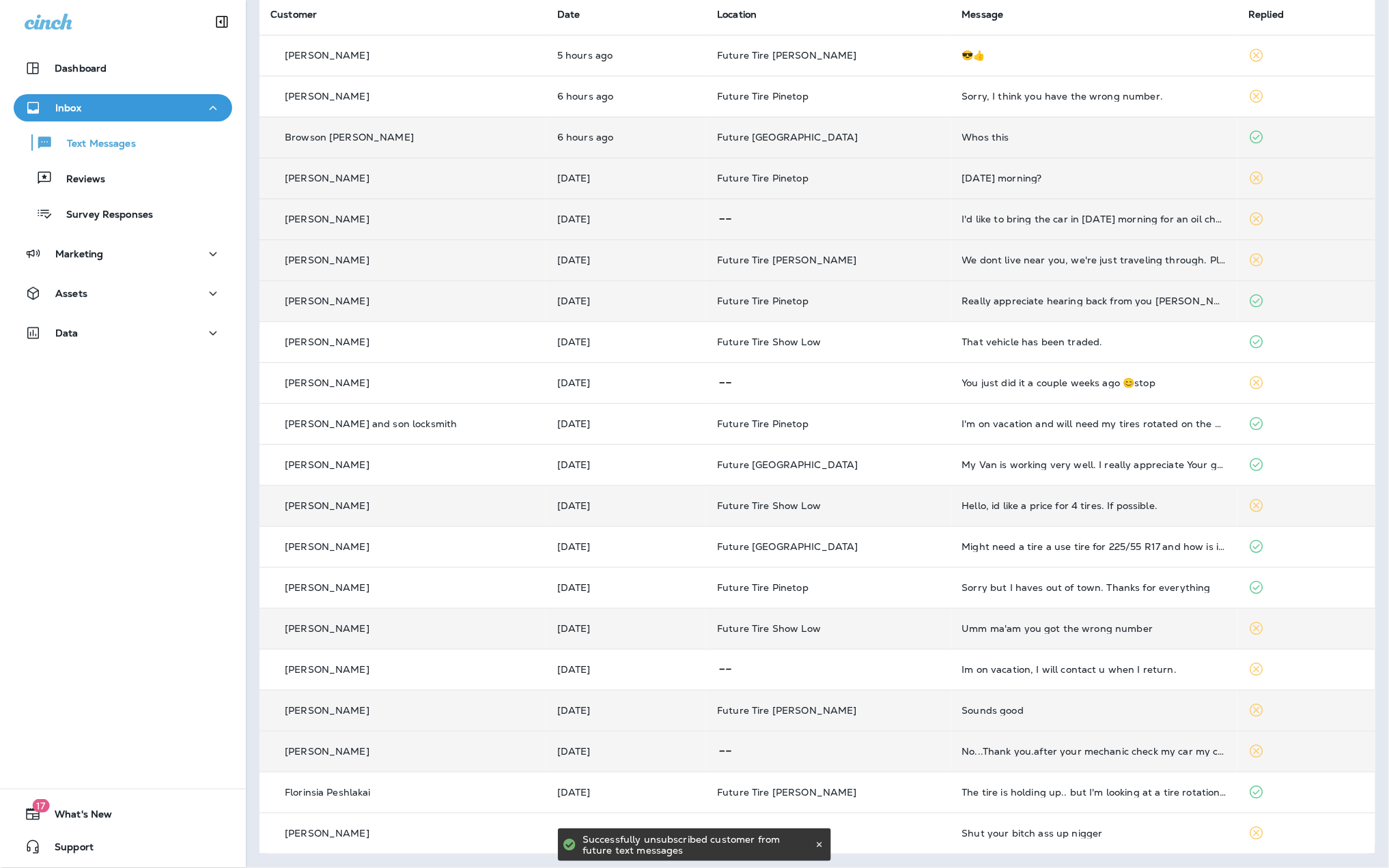
click at [1151, 629] on div "Umm ma'am you got the wrong number" at bounding box center [1095, 629] width 265 height 11
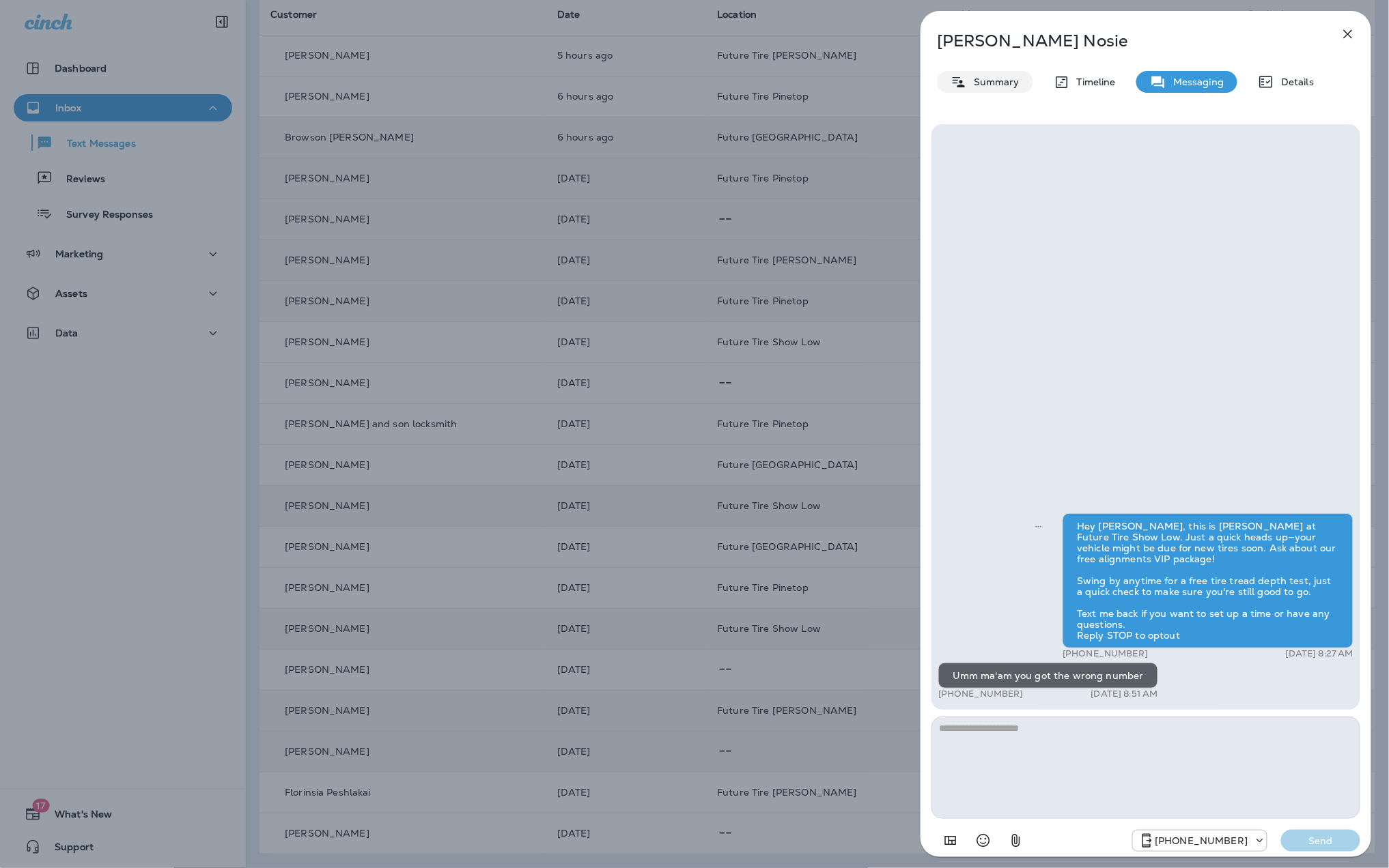
click at [1002, 83] on p "Summary" at bounding box center [993, 82] width 53 height 11
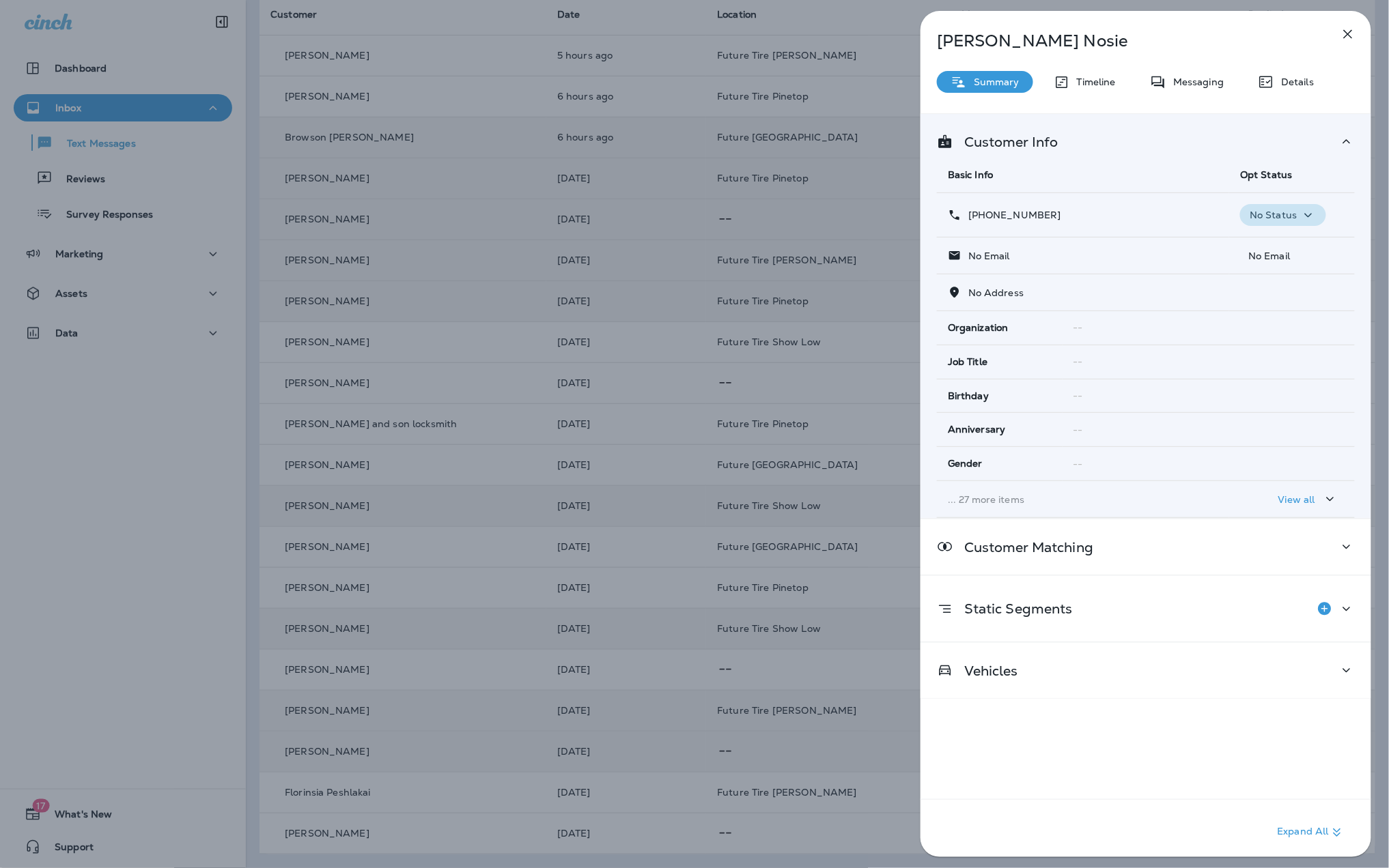
click at [1301, 213] on icon "button" at bounding box center [1307, 215] width 16 height 17
click at [1283, 245] on p "Opt out" at bounding box center [1273, 249] width 37 height 11
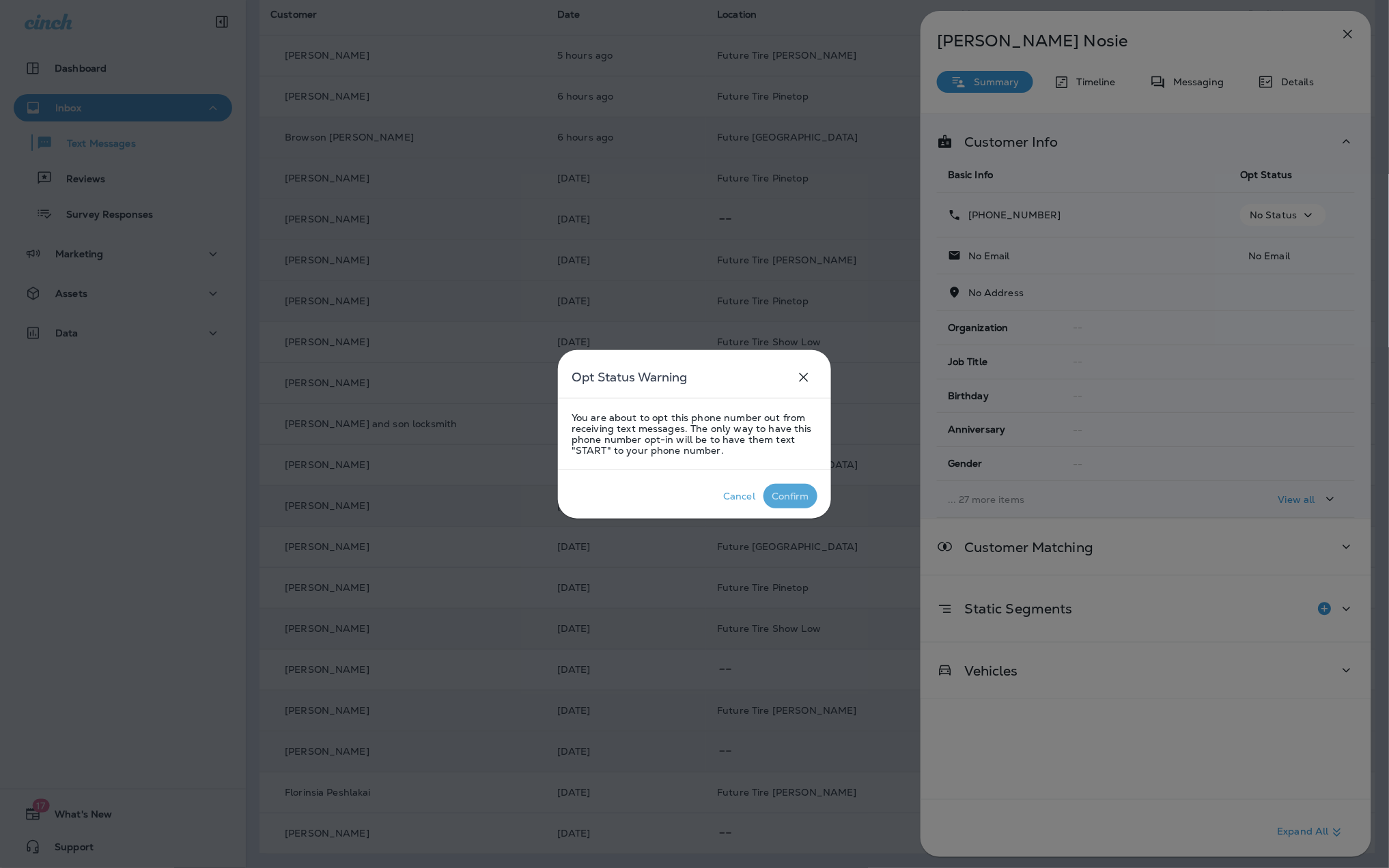
click at [790, 493] on div "Confirm" at bounding box center [790, 496] width 37 height 11
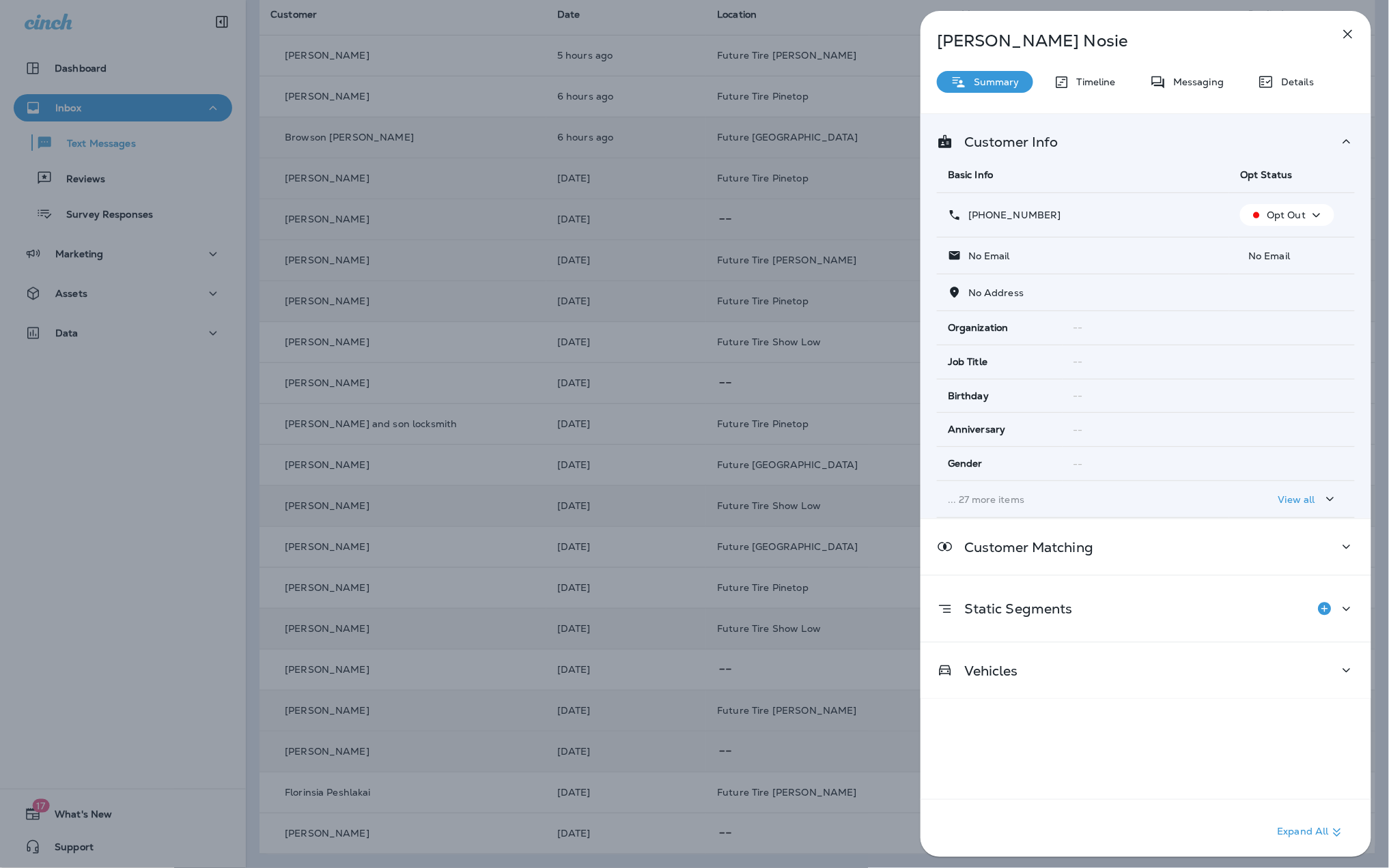
click at [1347, 38] on icon "button" at bounding box center [1347, 34] width 16 height 16
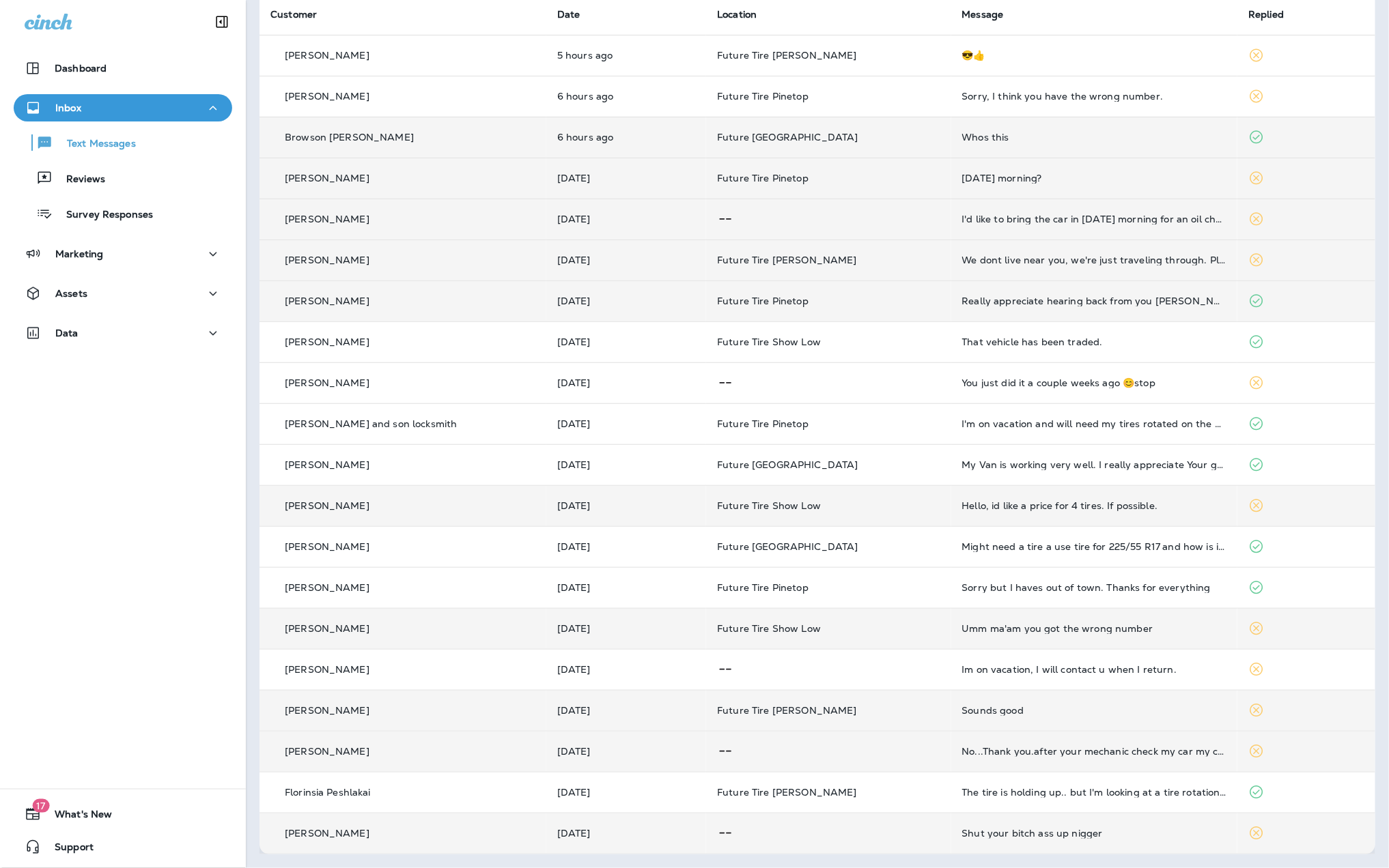
click at [1098, 837] on div "Shut your bitch ass up nigger" at bounding box center [1095, 834] width 265 height 11
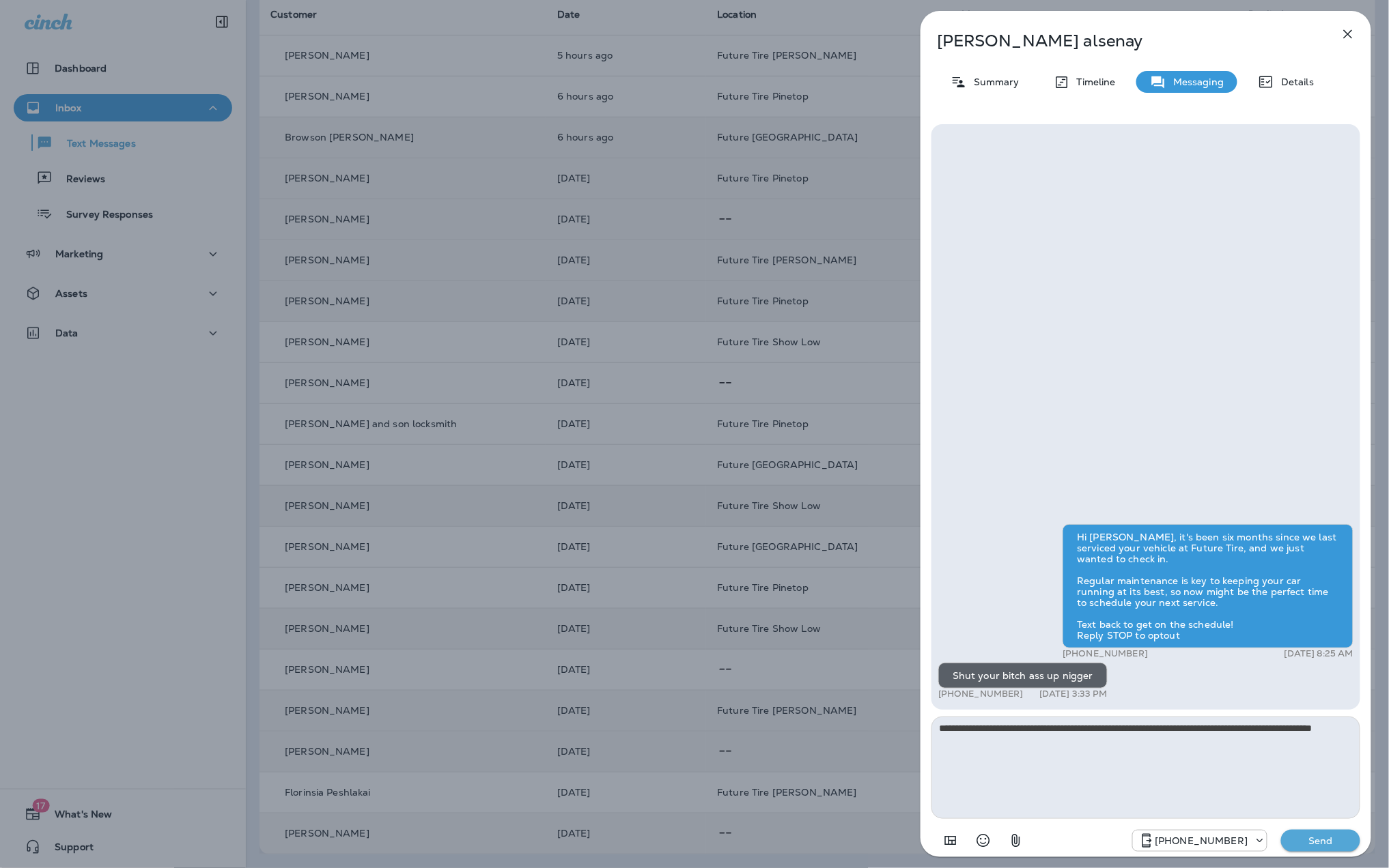
type textarea "**********"
click at [1336, 839] on p "Send" at bounding box center [1320, 841] width 57 height 12
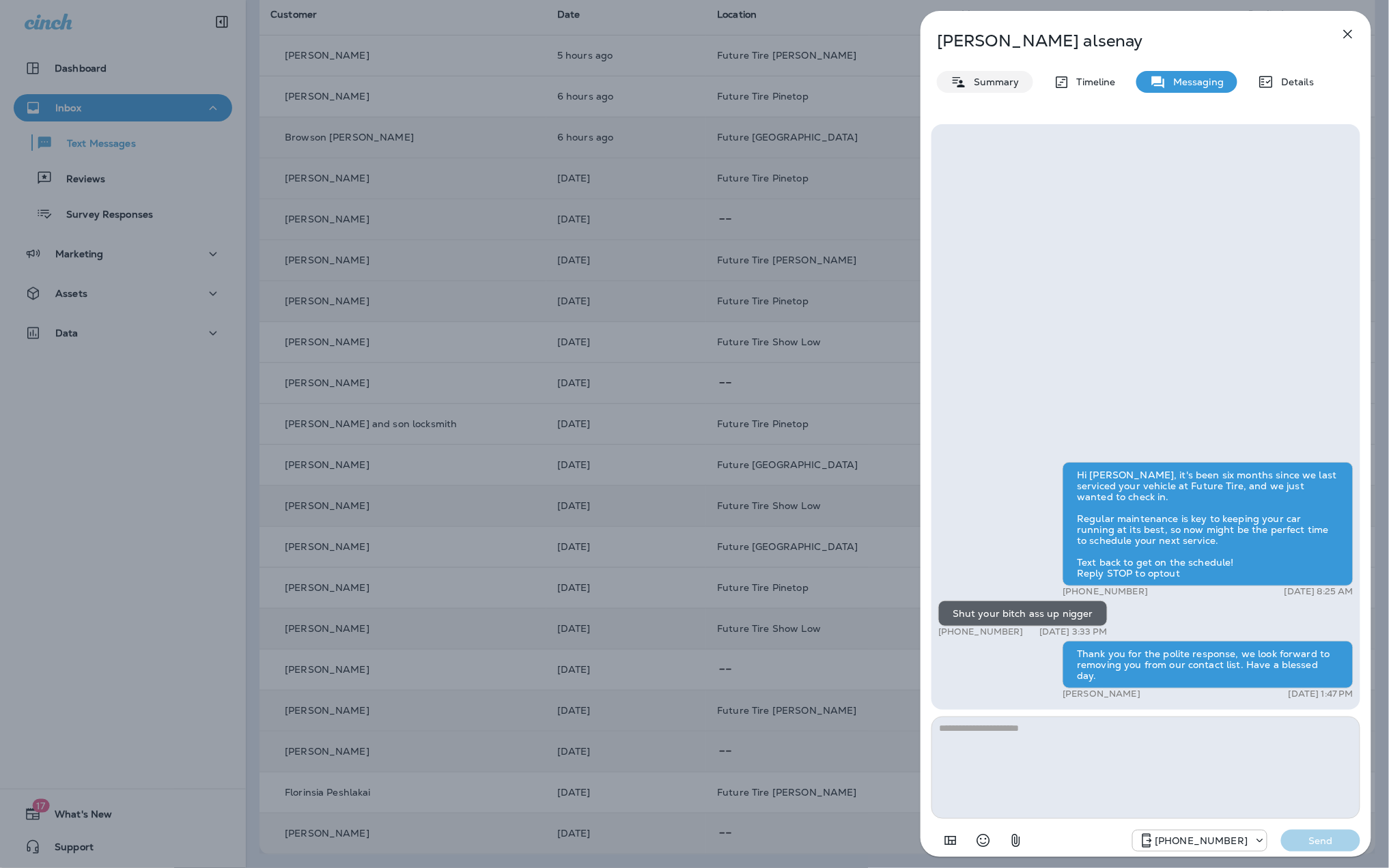
click at [982, 87] on div "Summary" at bounding box center [985, 82] width 96 height 22
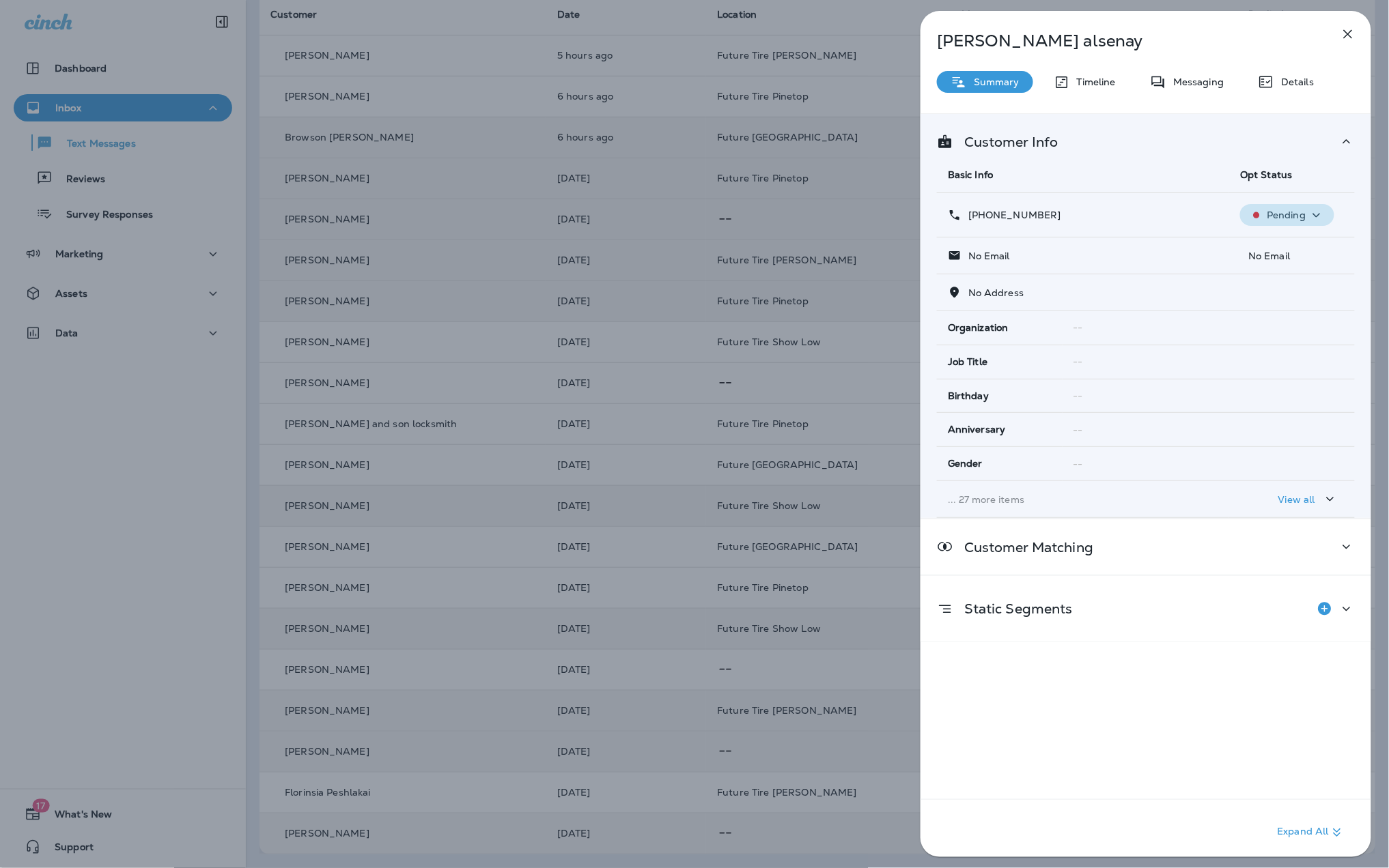
click at [1308, 216] on icon "button" at bounding box center [1316, 215] width 16 height 17
click at [1294, 247] on p "Opt out" at bounding box center [1277, 249] width 37 height 11
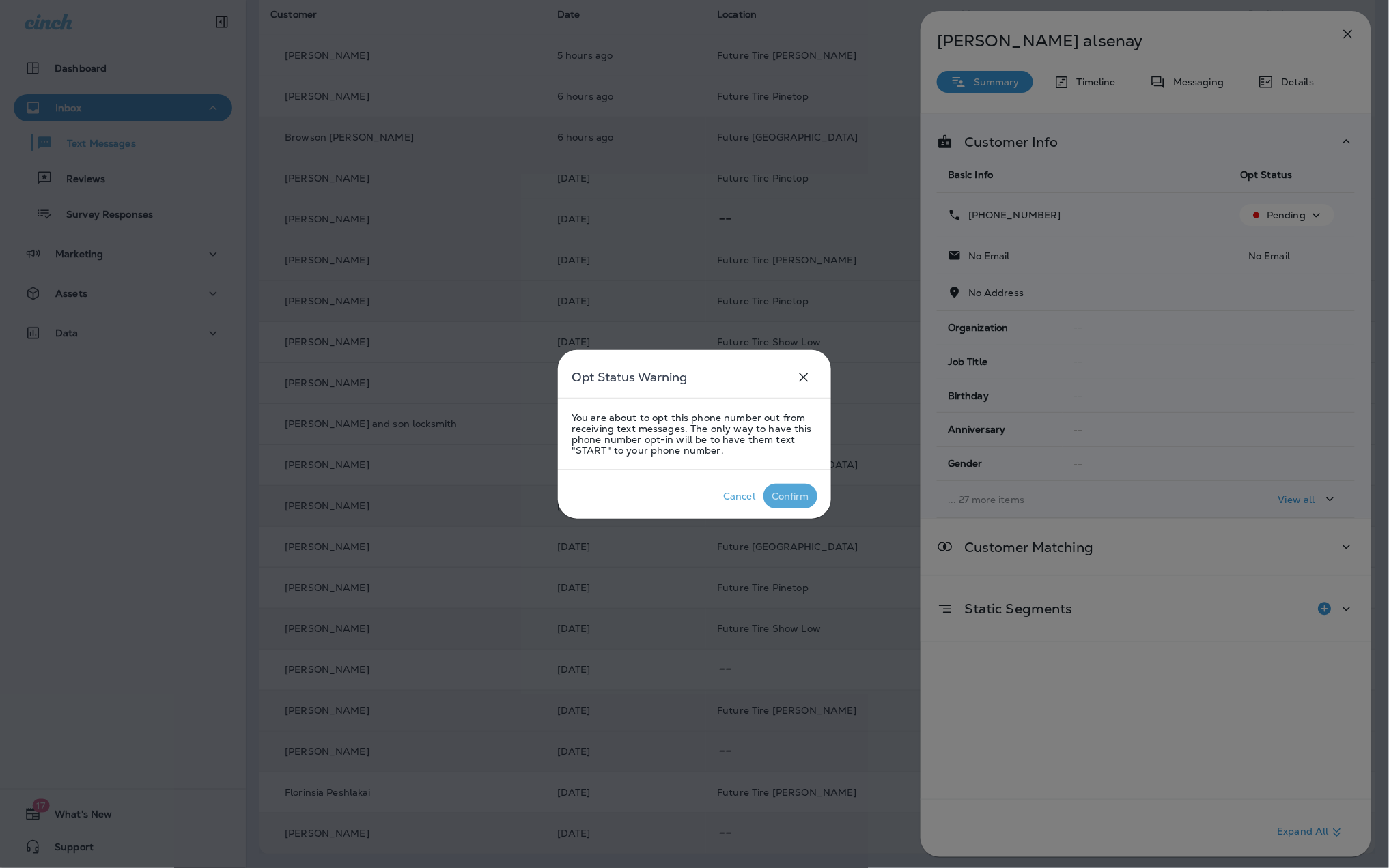
click at [792, 498] on div "Confirm" at bounding box center [790, 496] width 37 height 11
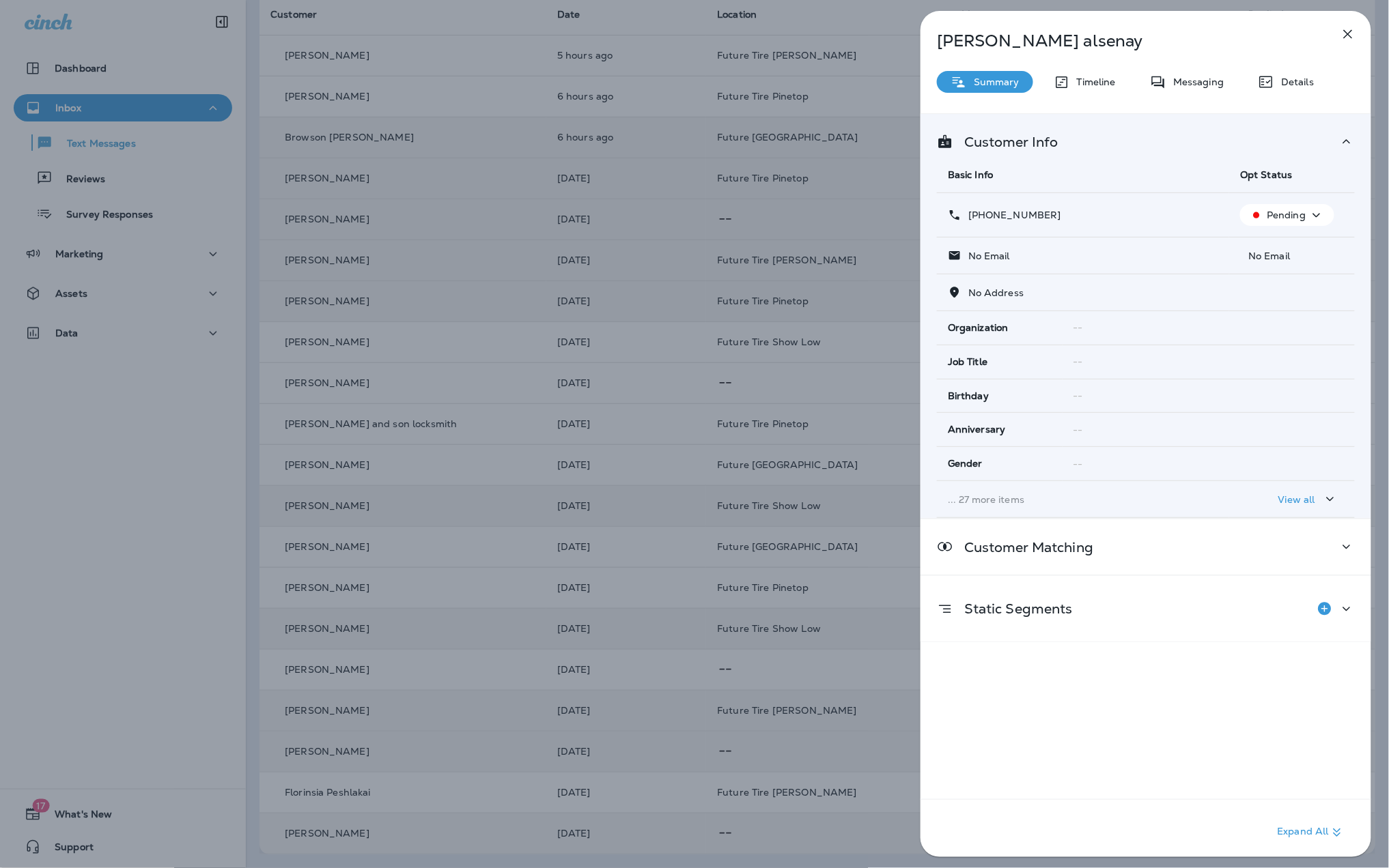
click at [766, 834] on div "[PERSON_NAME] Summary Timeline Messaging Details Customer Info Basic Info Opt S…" at bounding box center [694, 434] width 1389 height 868
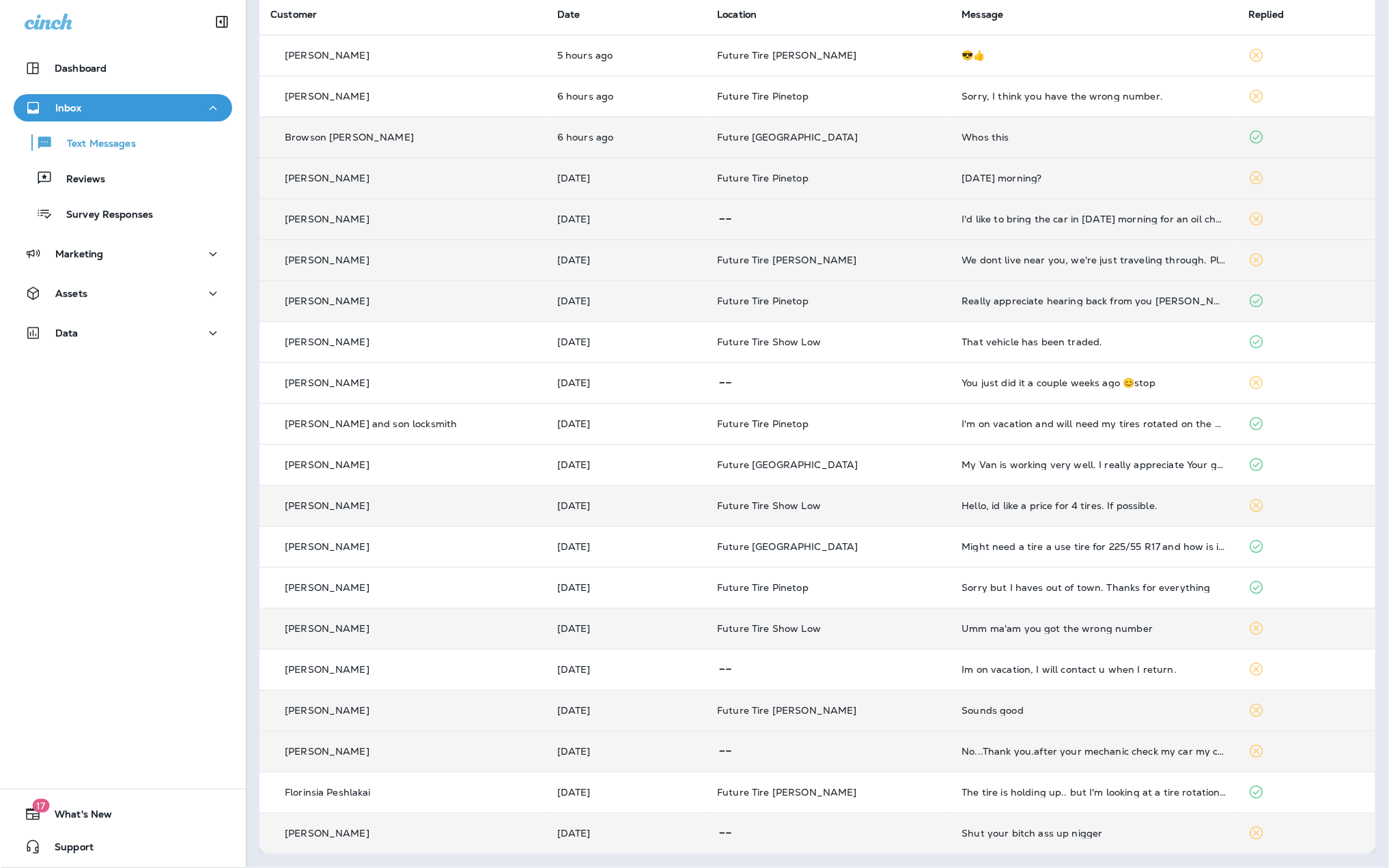
click at [962, 834] on div "Shut your bitch ass up nigger" at bounding box center [1095, 834] width 265 height 11
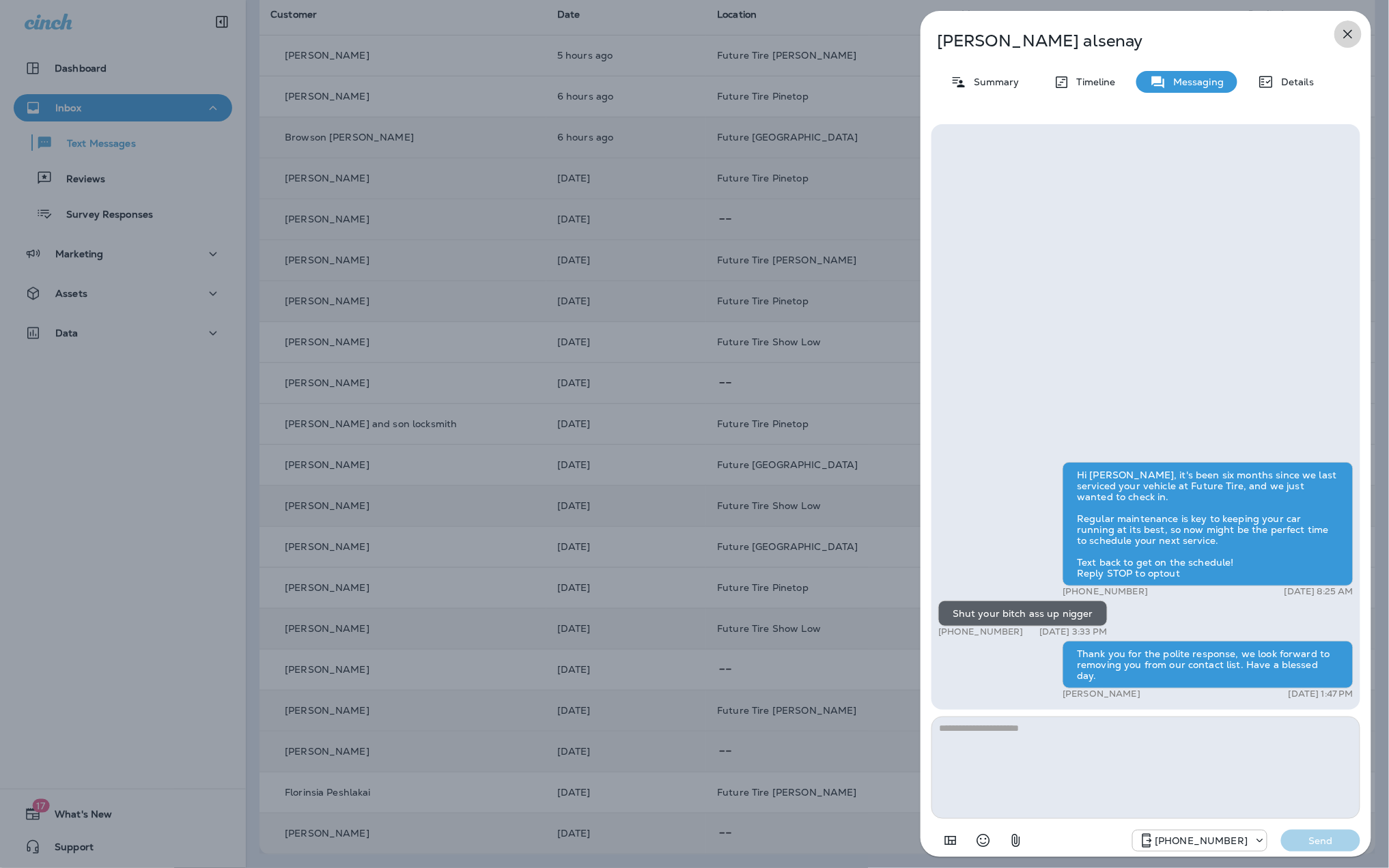
click at [1348, 37] on icon "button" at bounding box center [1347, 34] width 16 height 16
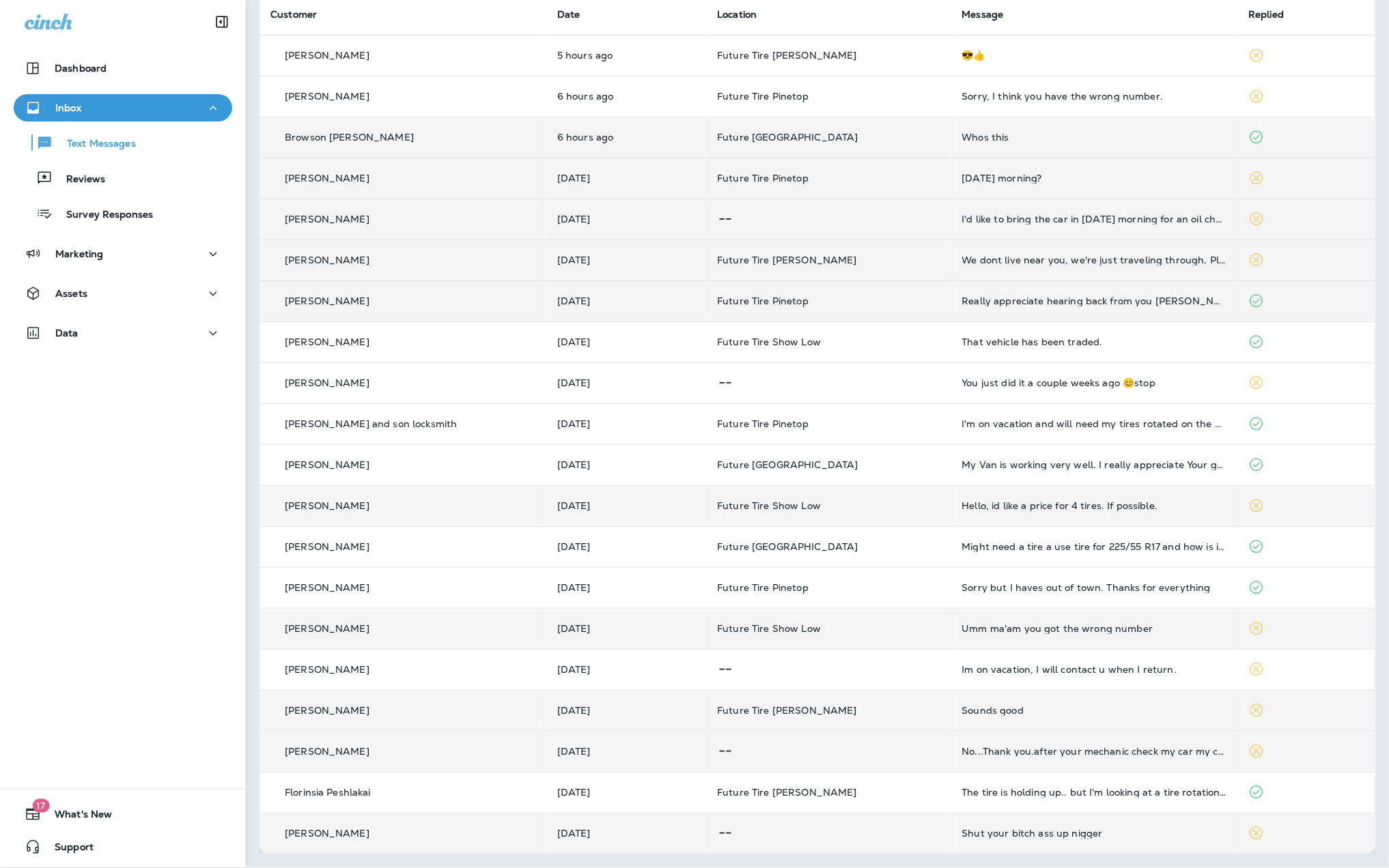
click at [1024, 629] on div "Umm ma'am you got the wrong number" at bounding box center [1095, 629] width 265 height 11
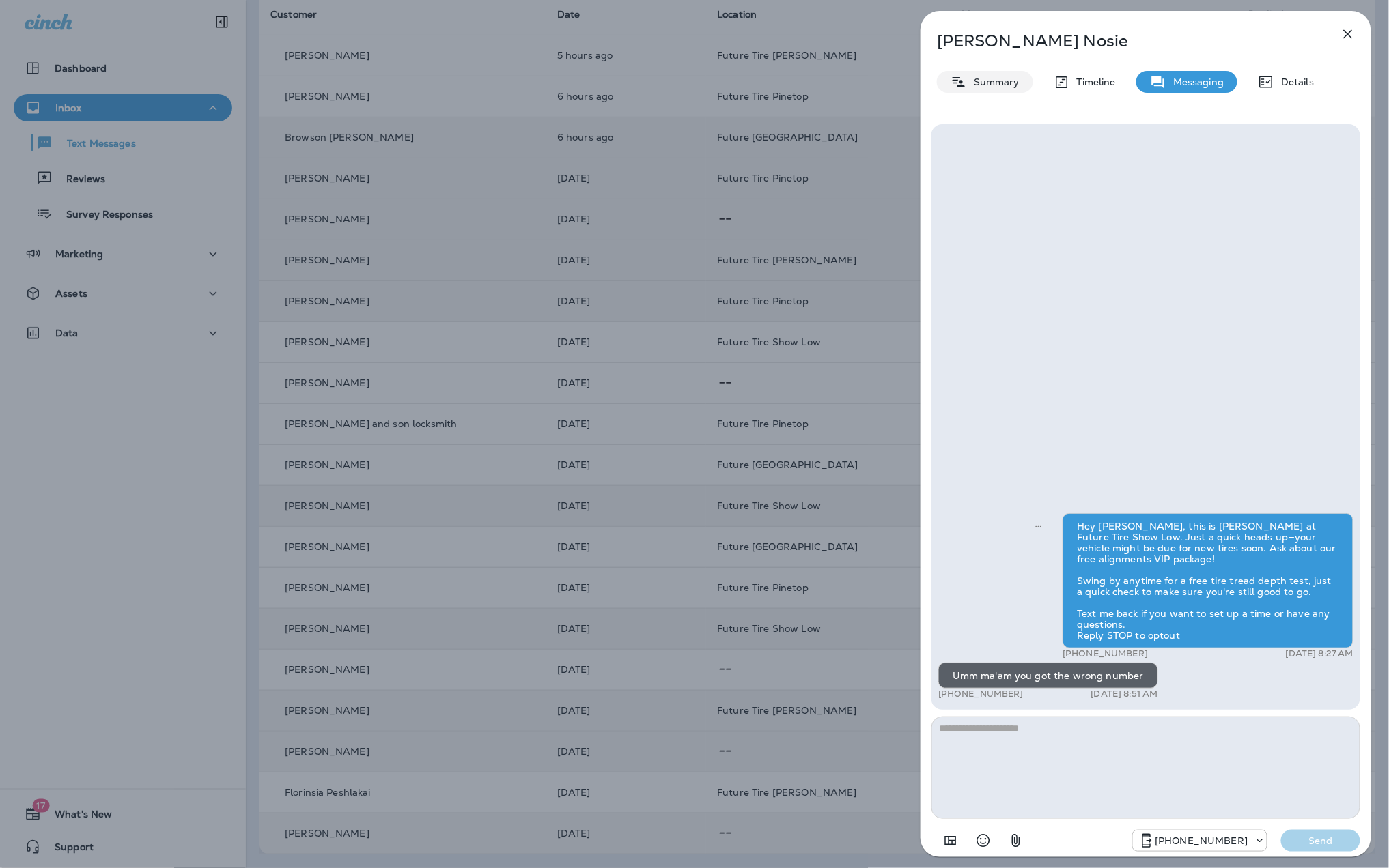
click at [986, 74] on div "Summary" at bounding box center [985, 82] width 96 height 22
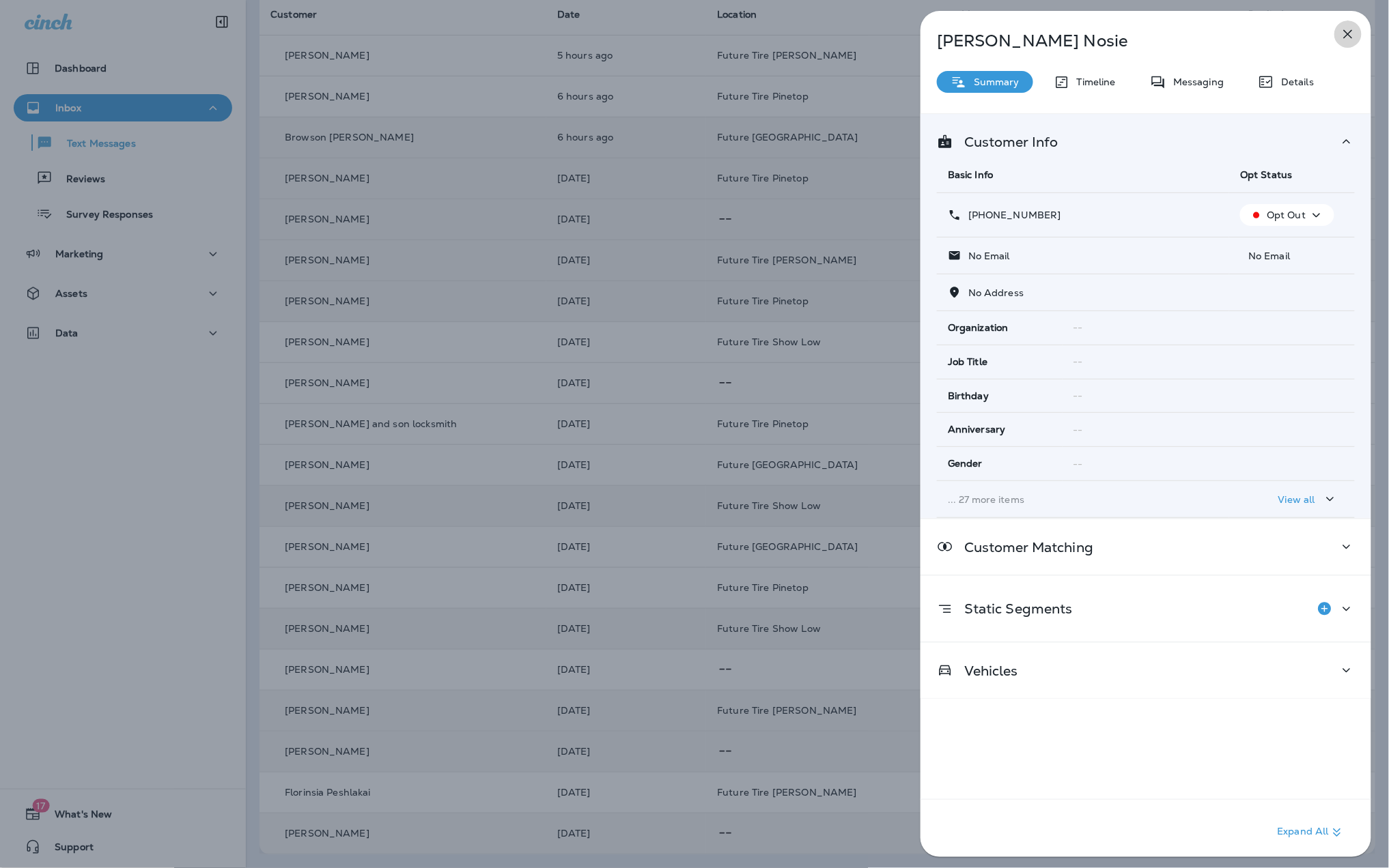
click at [1344, 33] on icon "button" at bounding box center [1347, 34] width 16 height 16
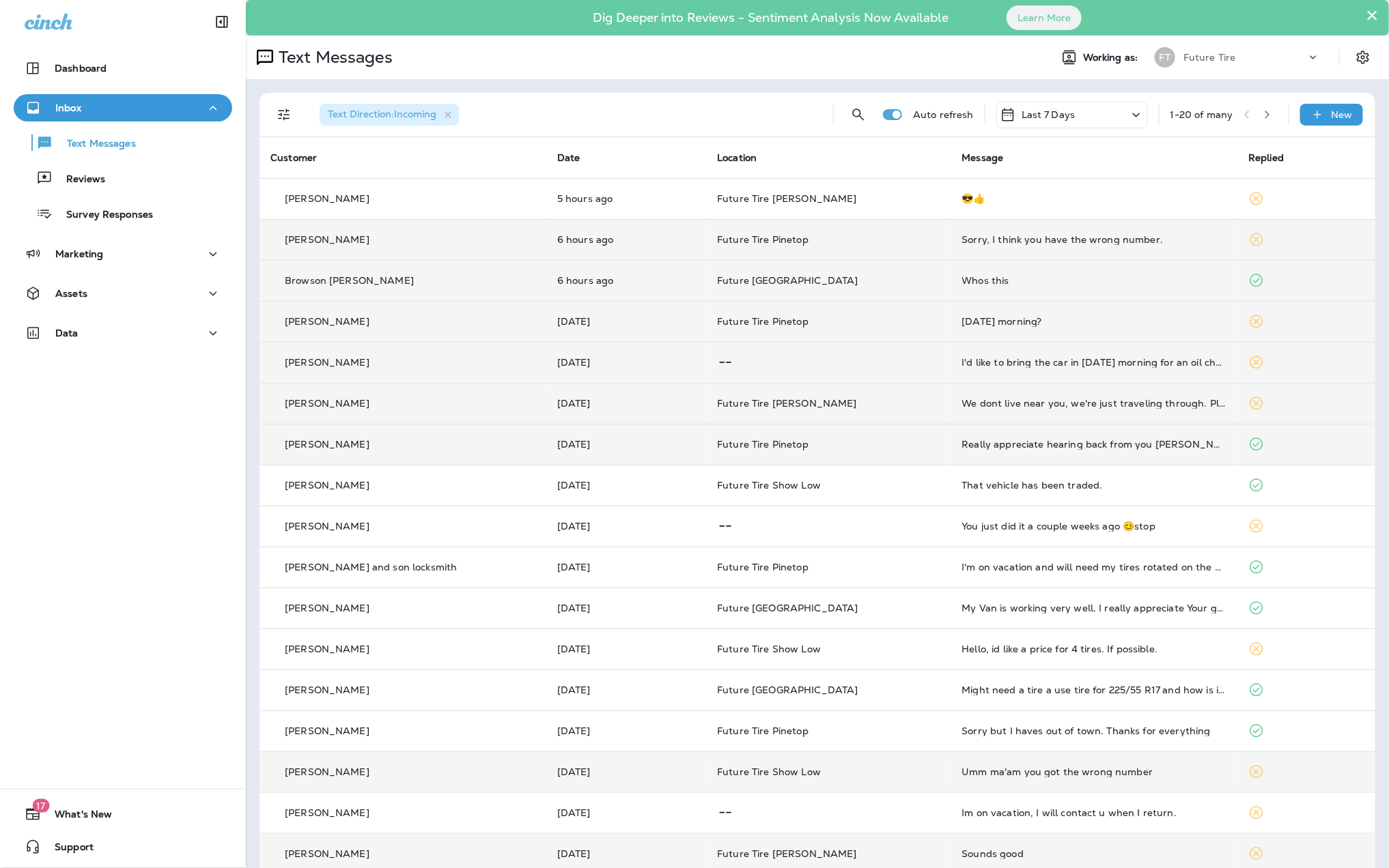
click at [1064, 242] on div "Sorry, I think you have the wrong number." at bounding box center [1095, 239] width 265 height 11
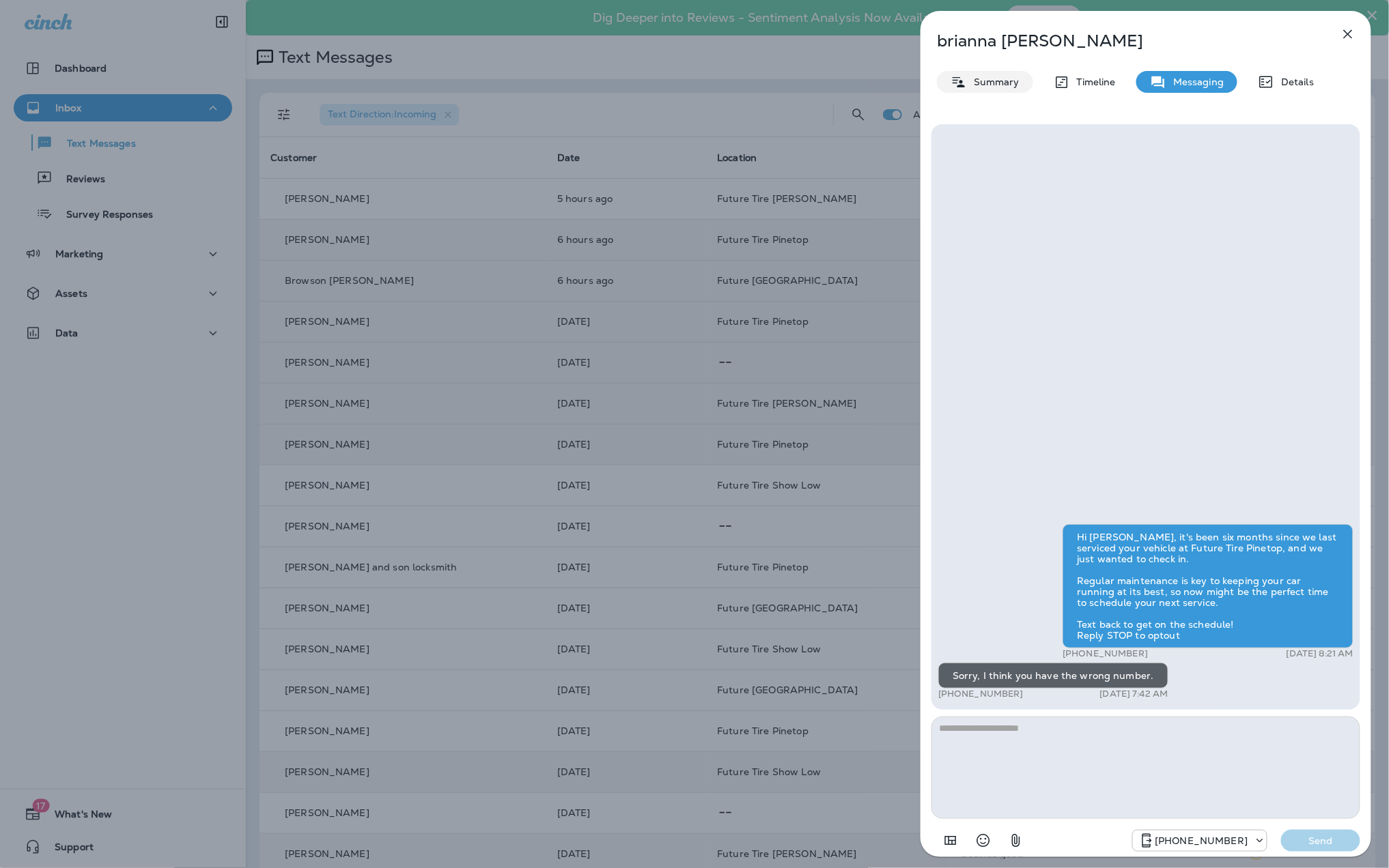
click at [988, 82] on p "Summary" at bounding box center [993, 82] width 53 height 11
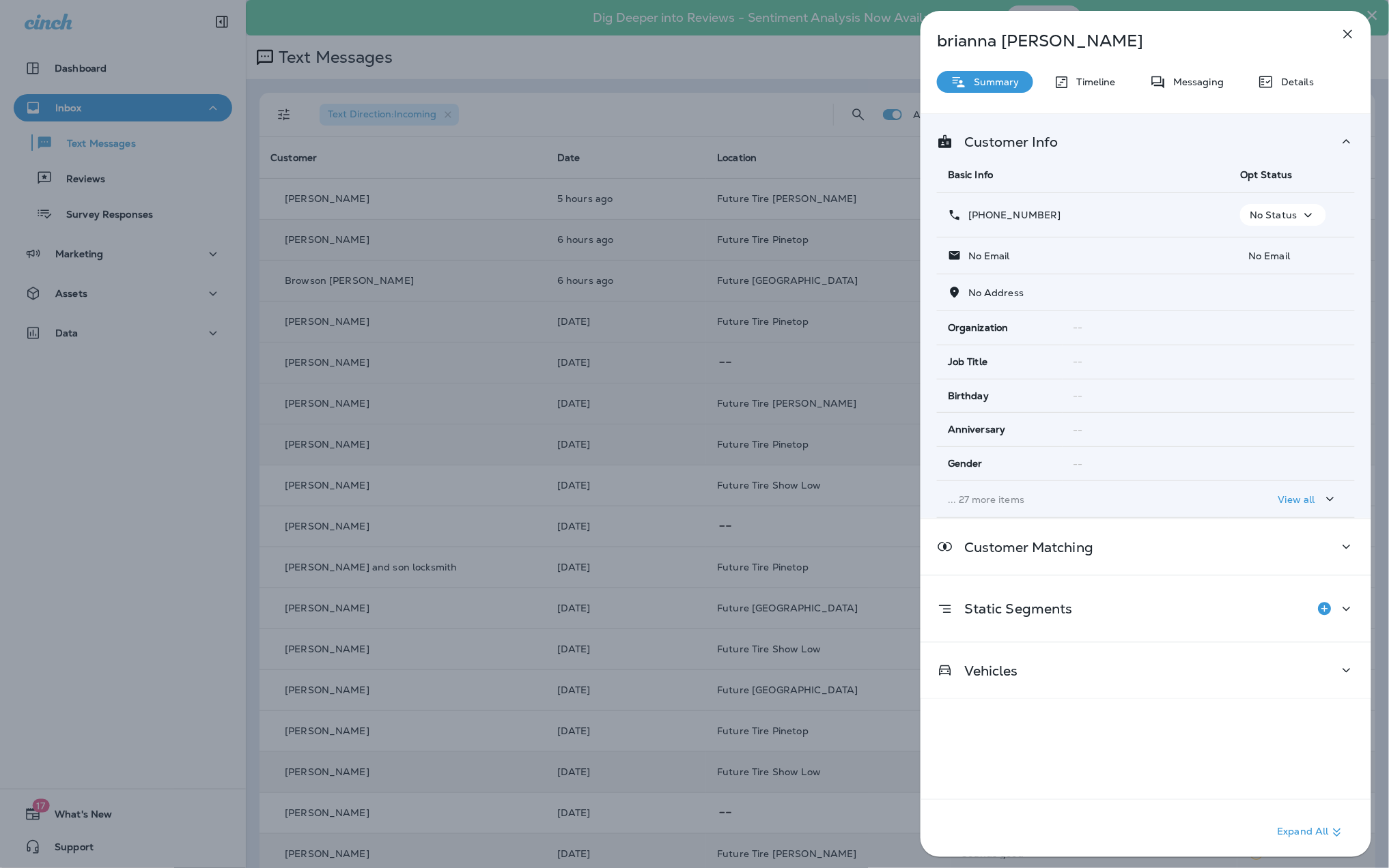
click at [1306, 216] on icon "button" at bounding box center [1307, 215] width 16 height 17
click at [1278, 247] on p "Opt out" at bounding box center [1273, 249] width 37 height 11
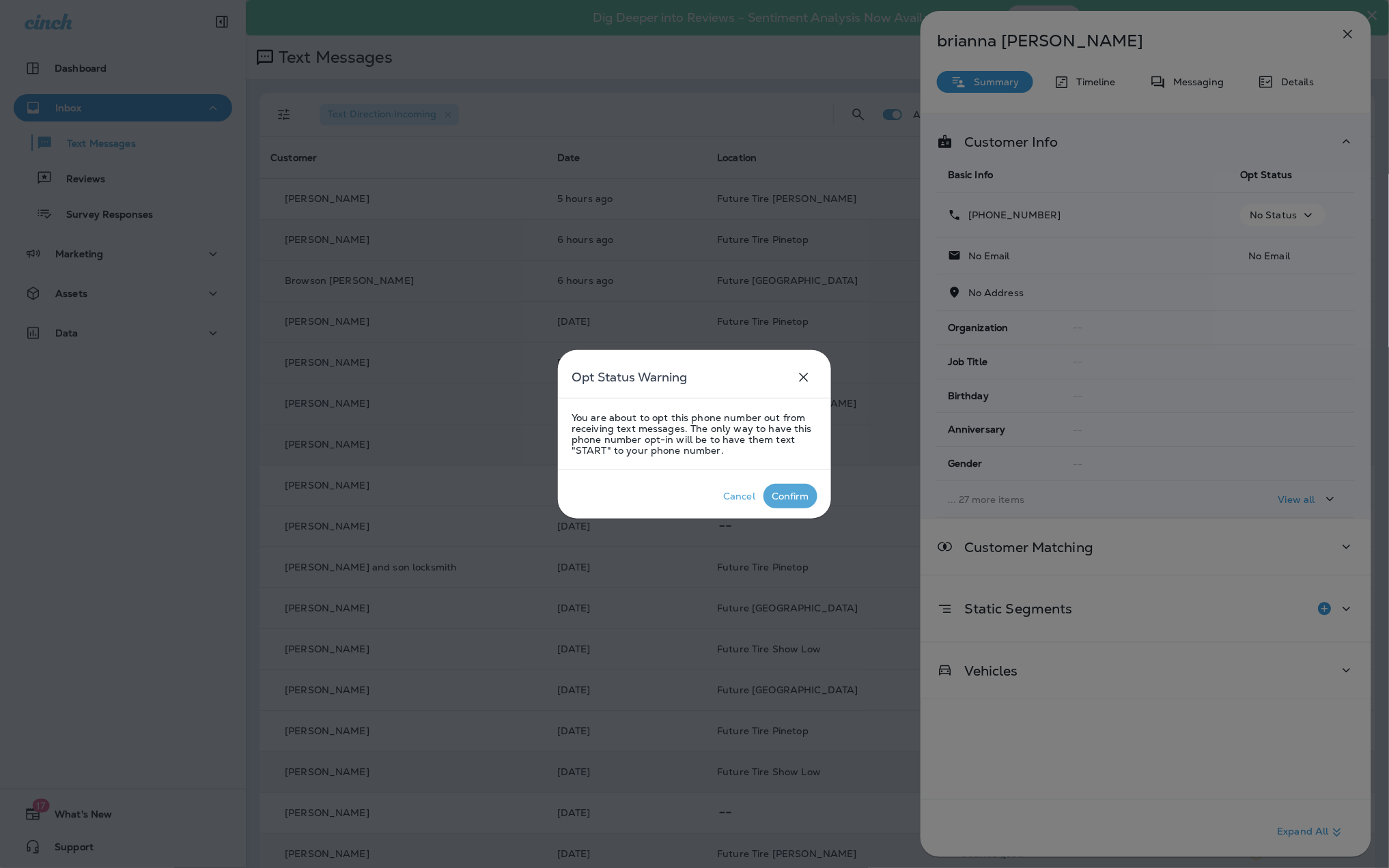
click at [791, 496] on div "Confirm" at bounding box center [790, 496] width 37 height 11
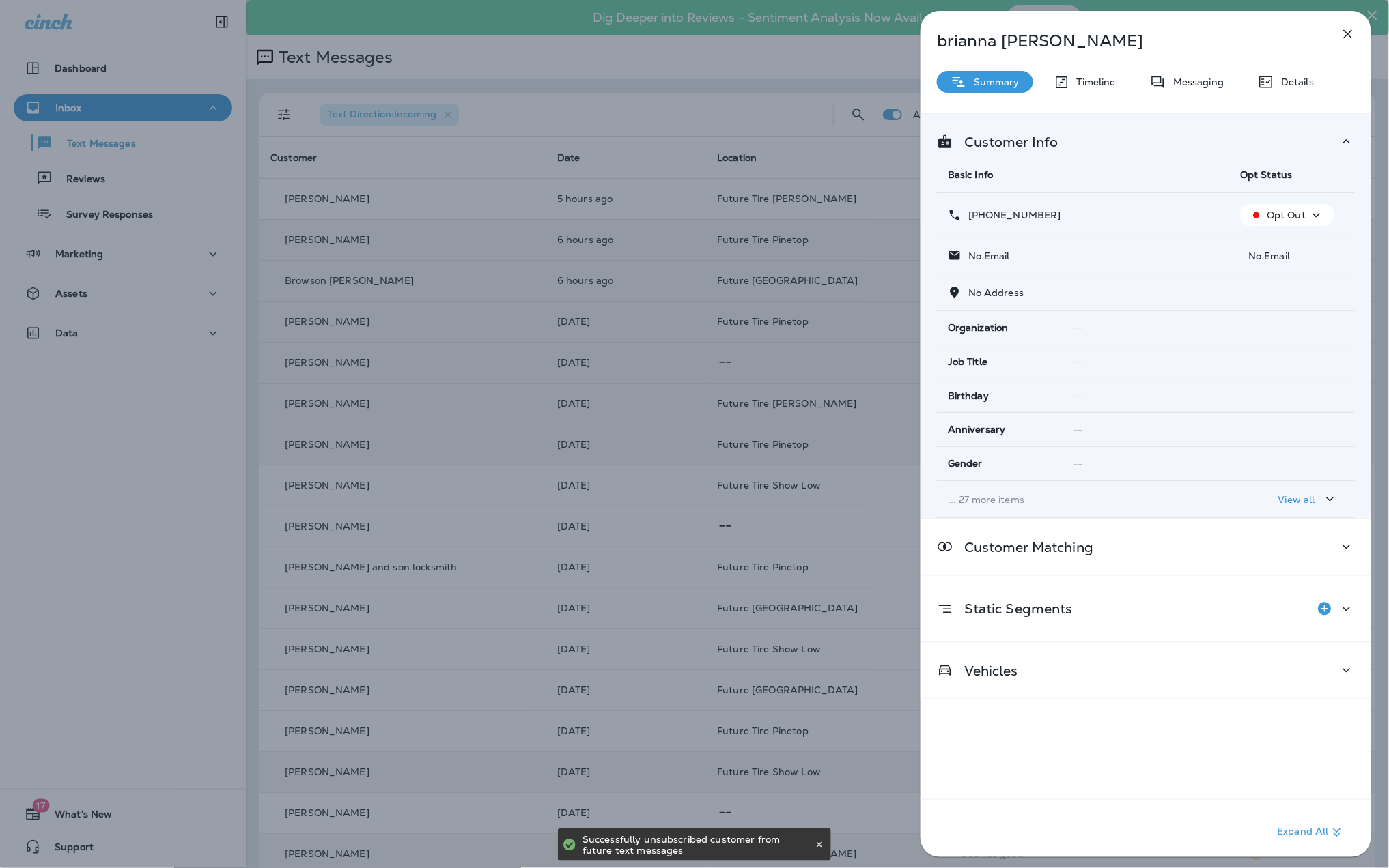
click at [1352, 40] on icon "button" at bounding box center [1347, 34] width 16 height 16
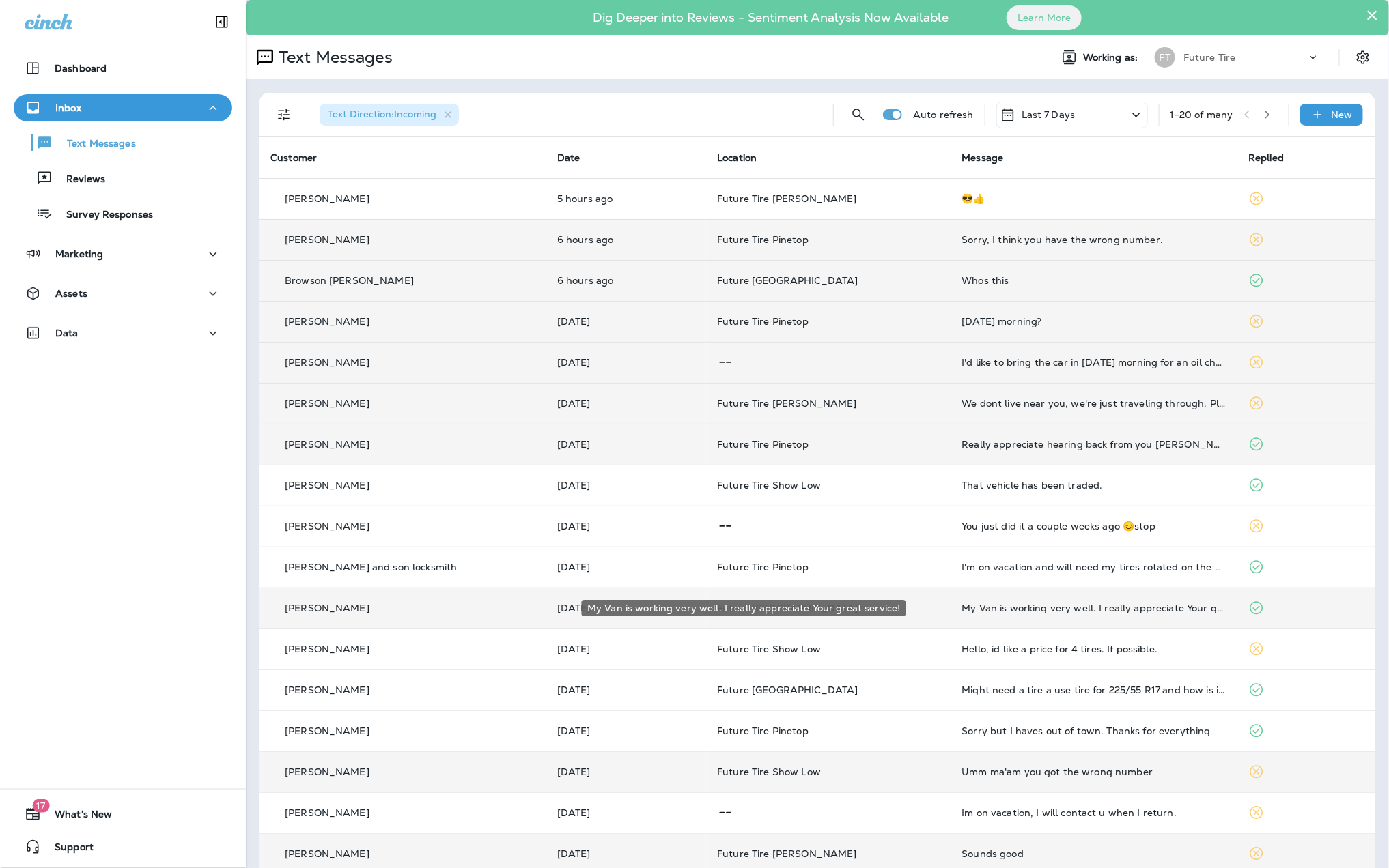
click at [1076, 613] on div "My Van is working very well. I really appreciate Your great service!" at bounding box center [1095, 608] width 265 height 11
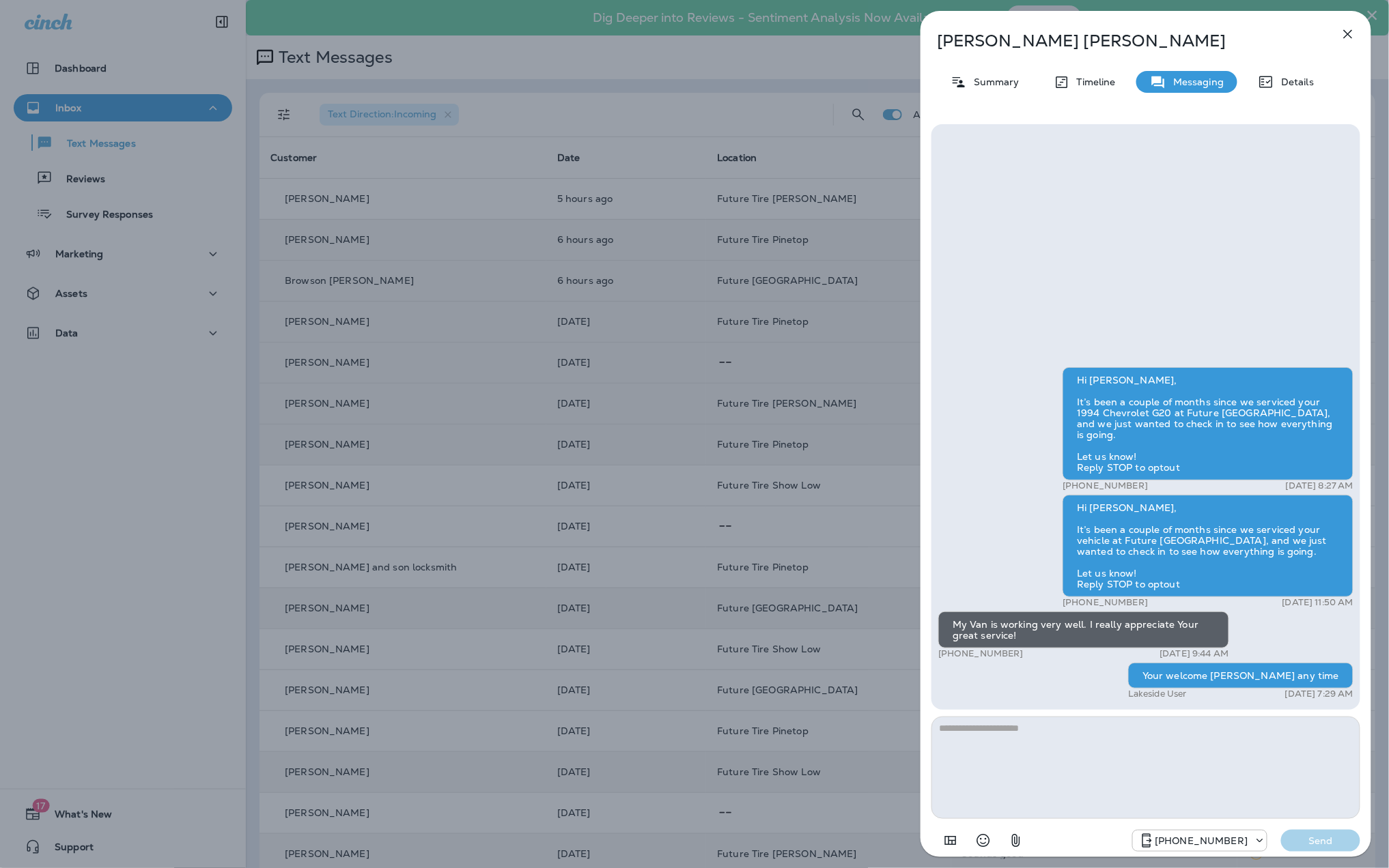
click at [1352, 31] on icon "button" at bounding box center [1347, 34] width 16 height 16
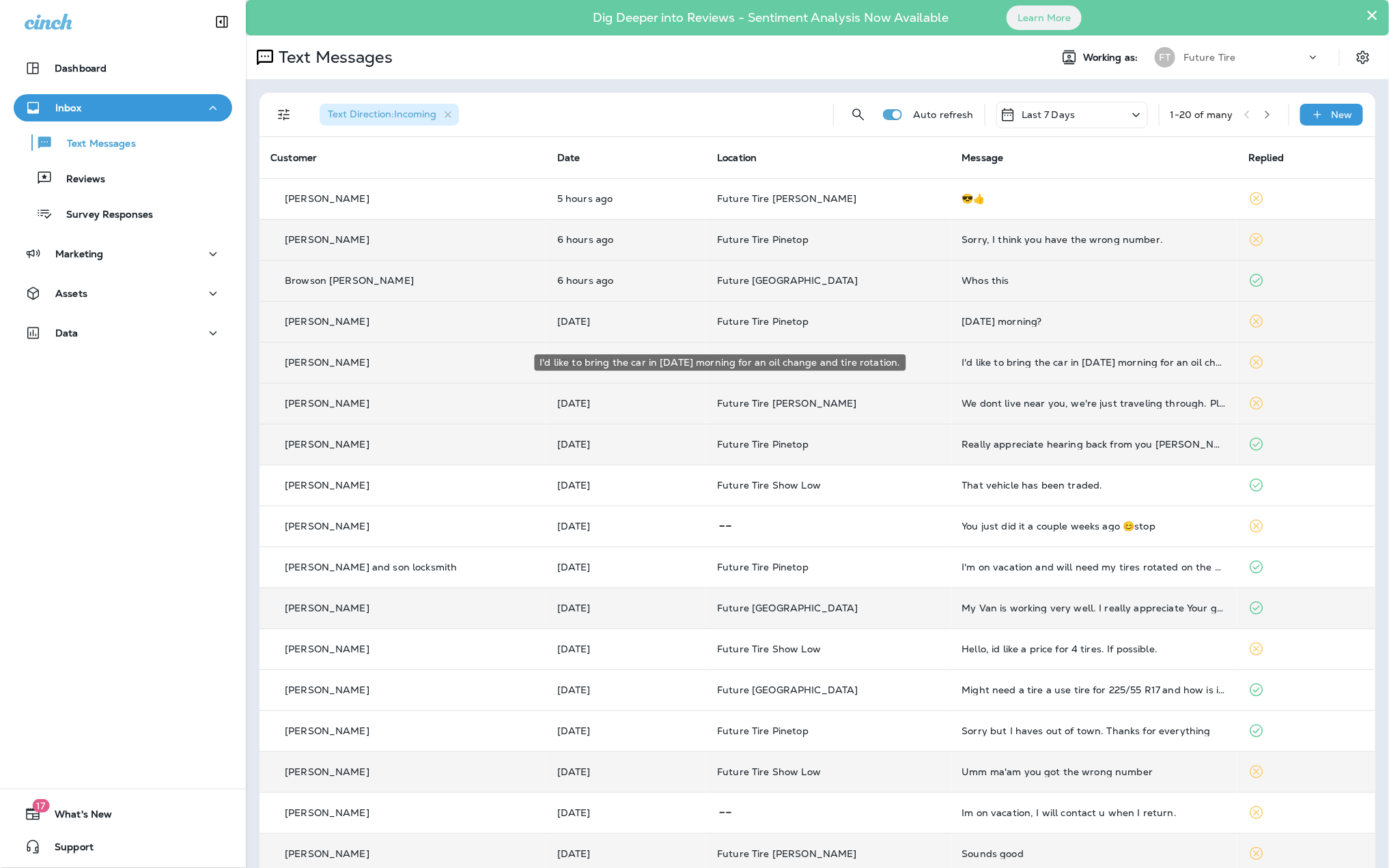
click at [1046, 366] on div "I'd like to bring the car in [DATE] morning for an oil change and tire rotation." at bounding box center [1095, 362] width 265 height 11
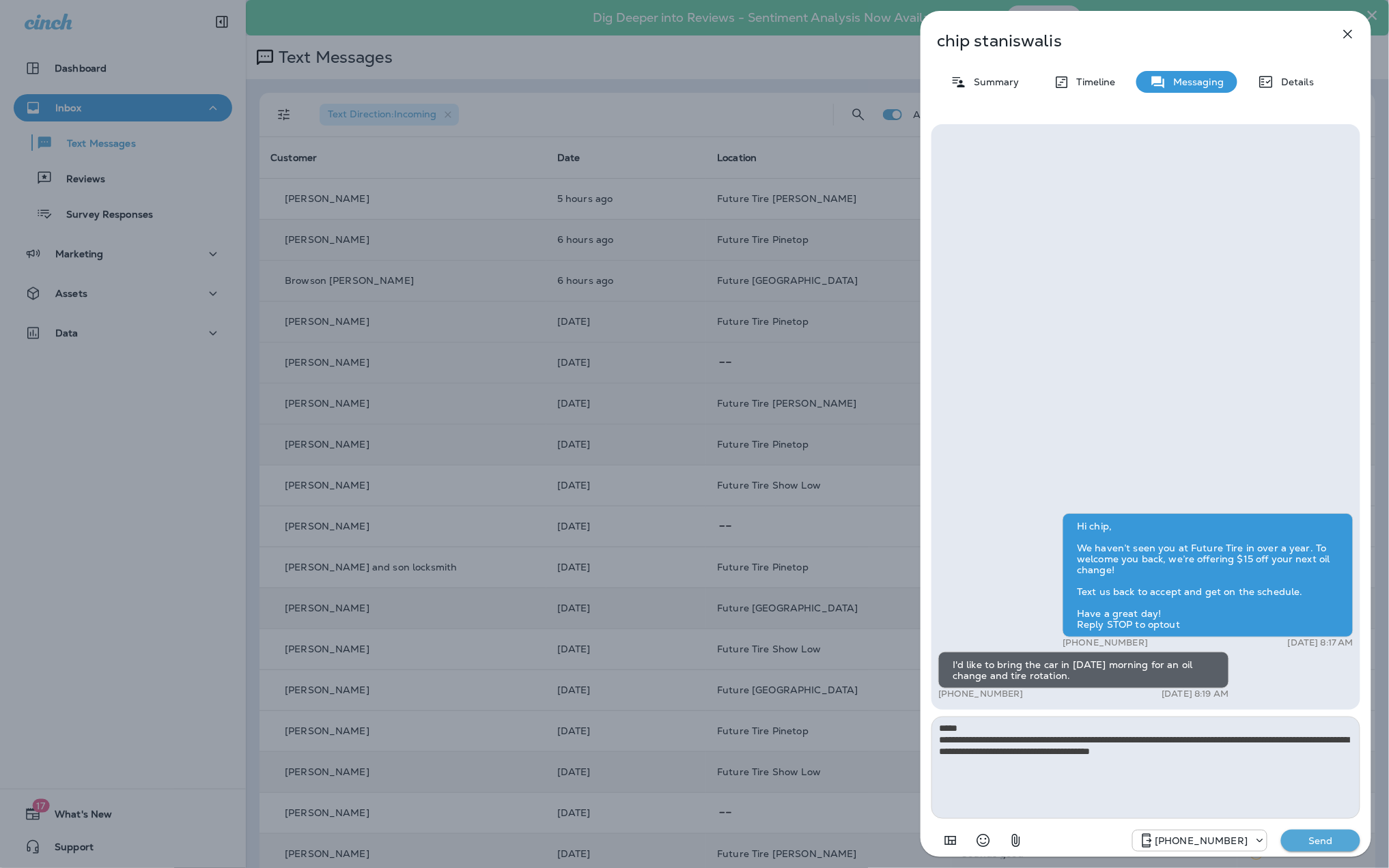
type textarea "**********"
click at [1306, 836] on p "Send" at bounding box center [1320, 841] width 57 height 12
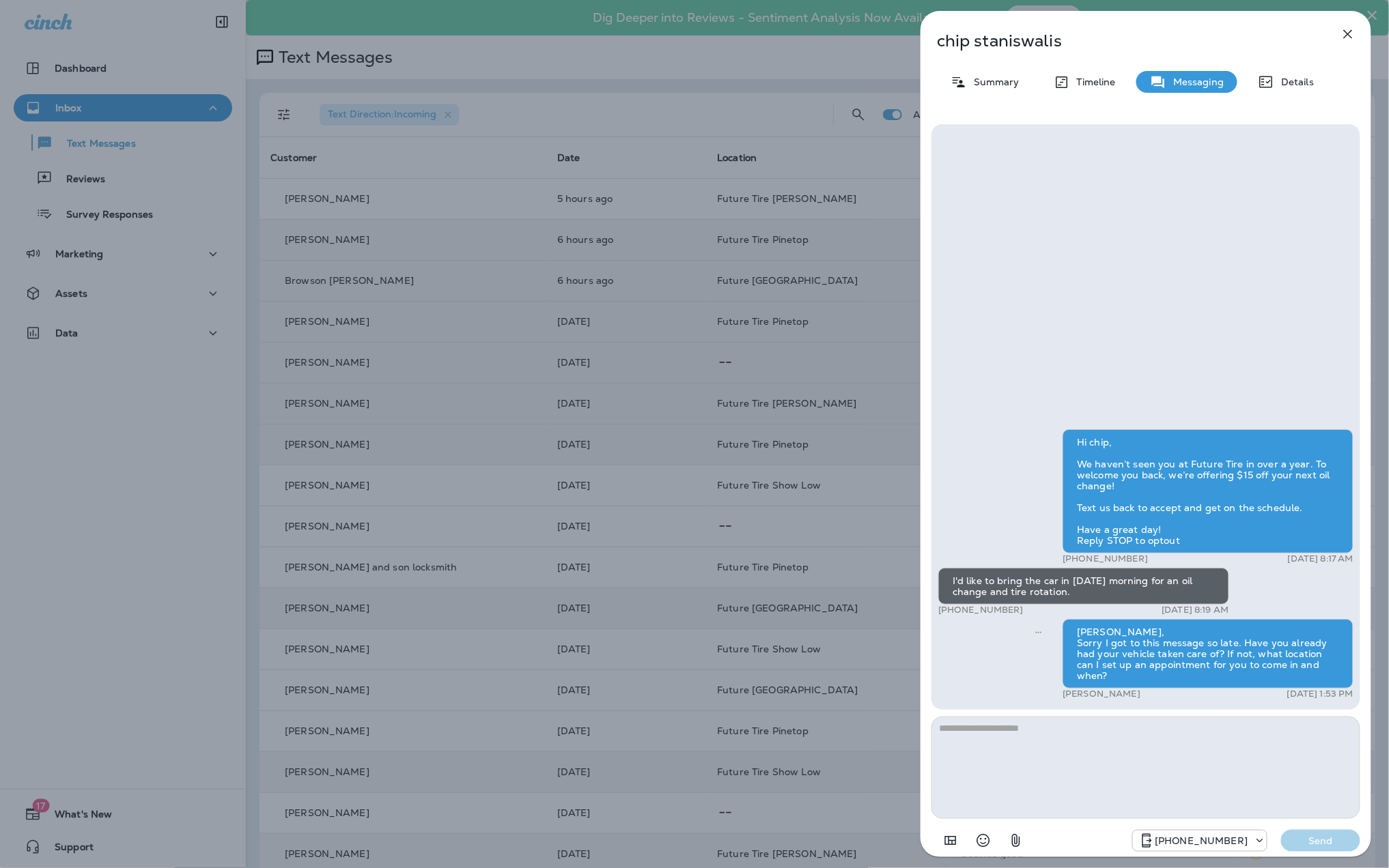
click at [1351, 39] on icon "button" at bounding box center [1347, 34] width 16 height 16
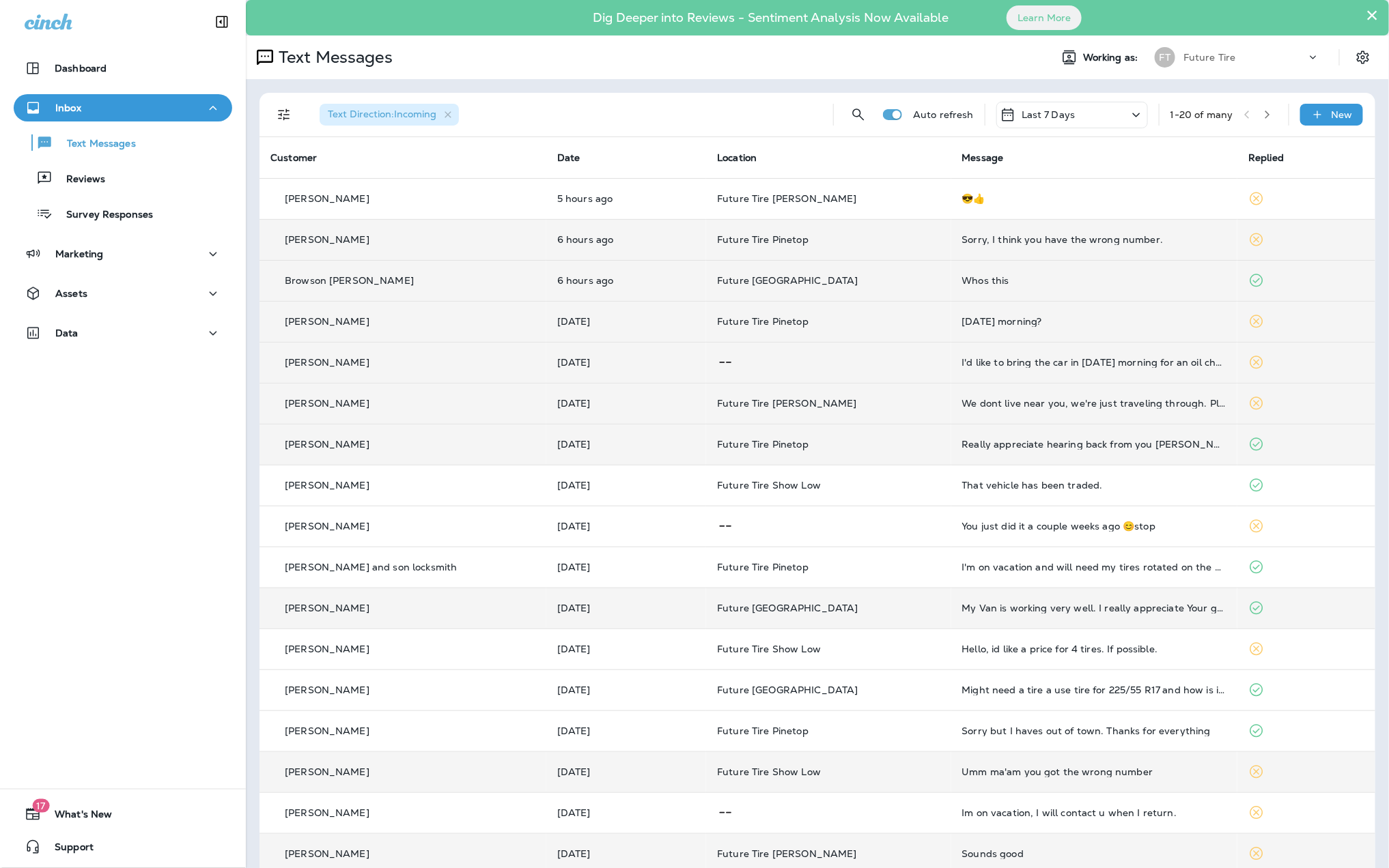
click at [1365, 16] on button "×" at bounding box center [1371, 15] width 13 height 22
